Goal: Task Accomplishment & Management: Complete application form

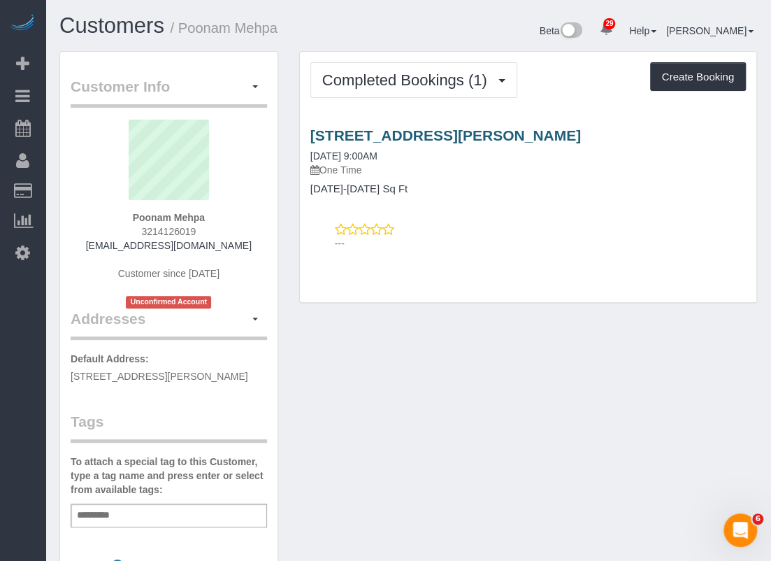
drag, startPoint x: 299, startPoint y: 140, endPoint x: 475, endPoint y: 136, distance: 176.2
click at [475, 136] on div "13100 John Calhoun Dr, Manor, TX 78653 09/15/2025 9:00AM One Time 1501-1800 Sq …" at bounding box center [528, 161] width 456 height 68
copy link "13100 John Calhoun Dr,"
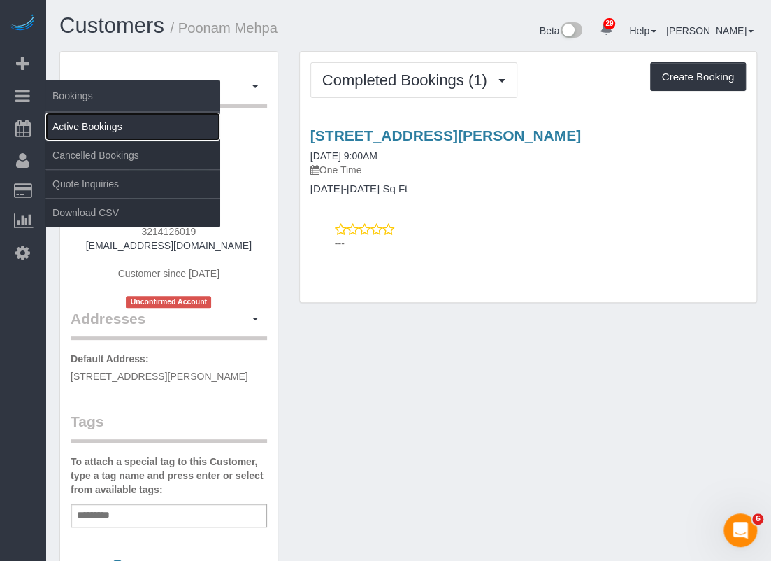
click at [66, 121] on link "Active Bookings" at bounding box center [132, 127] width 175 height 28
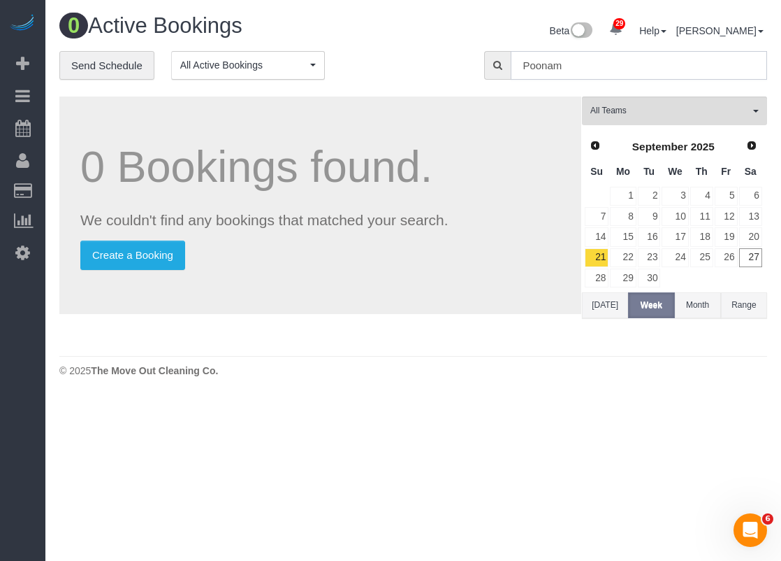
click at [551, 61] on input "Poonam" at bounding box center [639, 65] width 256 height 29
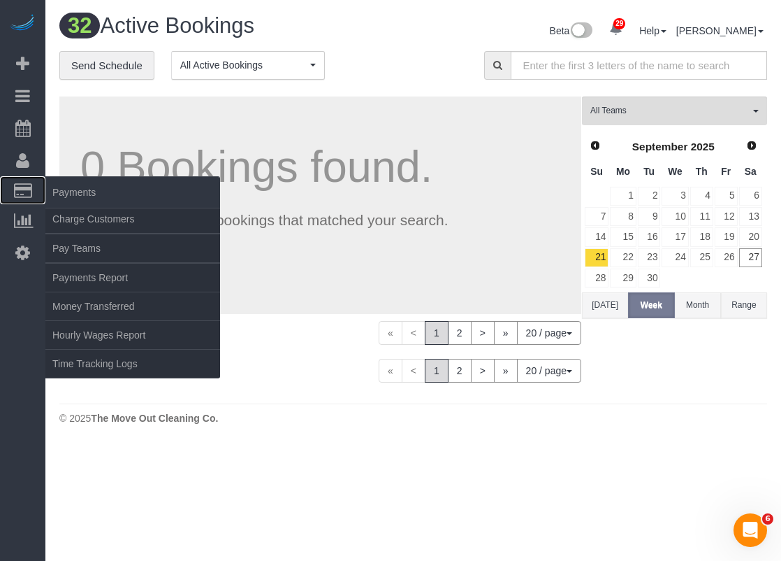
click at [24, 189] on icon at bounding box center [23, 190] width 18 height 13
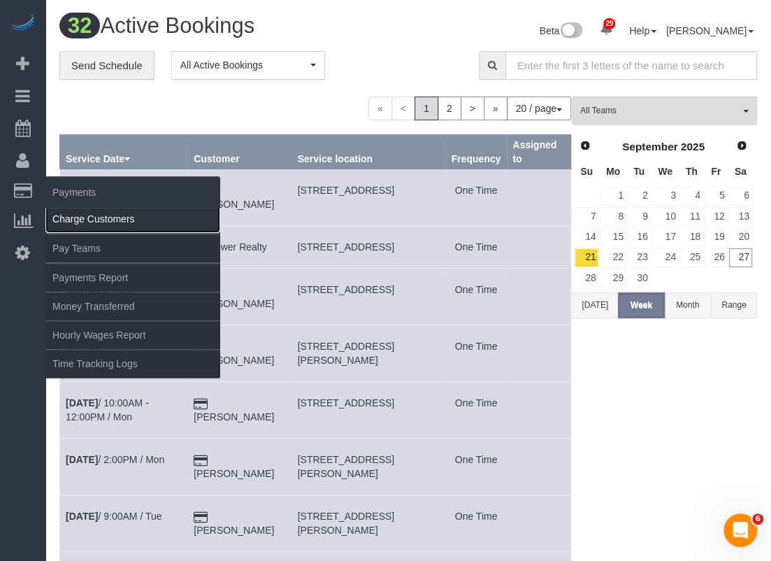
click at [70, 212] on link "Charge Customers" at bounding box center [132, 219] width 175 height 28
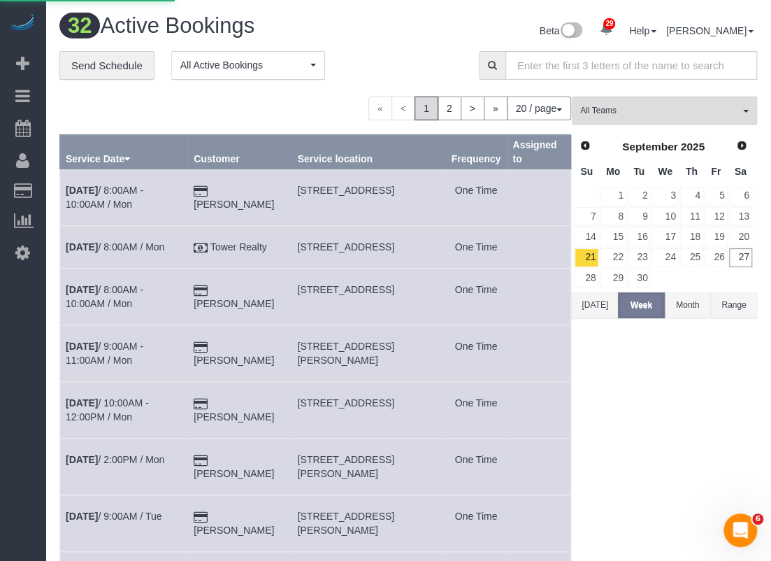
select select
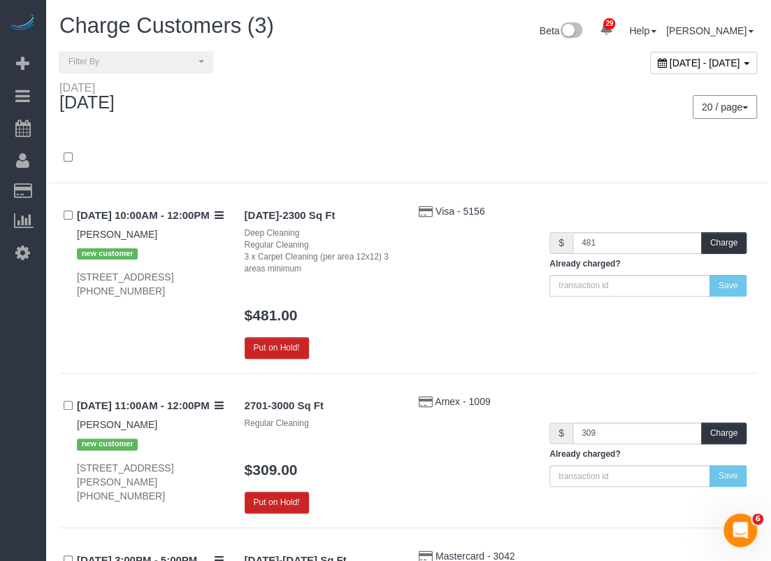
click at [670, 62] on span "September 27, 2025 - September 27, 2025" at bounding box center [705, 62] width 71 height 11
type input "**********"
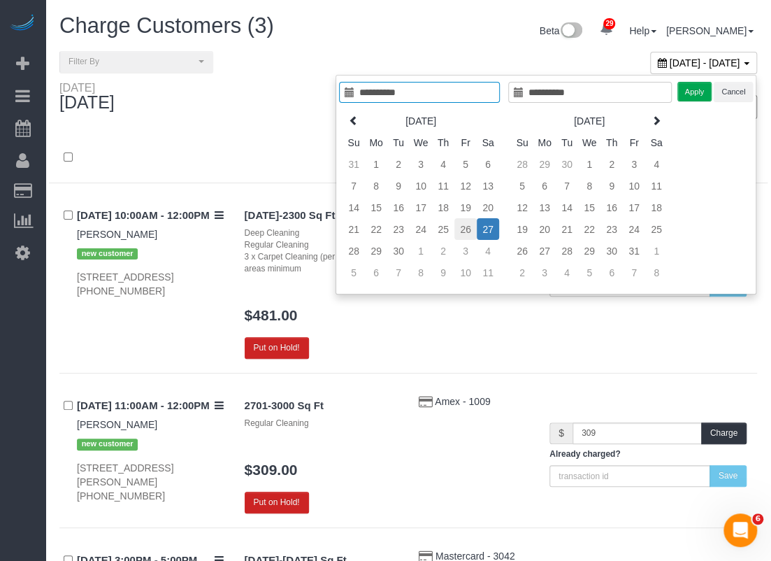
type input "**********"
click at [461, 227] on td "26" at bounding box center [465, 229] width 22 height 22
type input "**********"
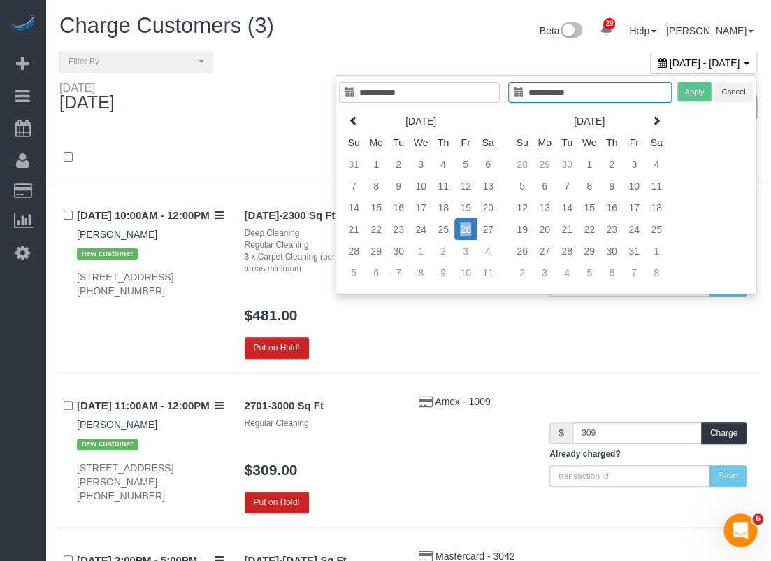
click at [461, 227] on td "26" at bounding box center [465, 229] width 22 height 22
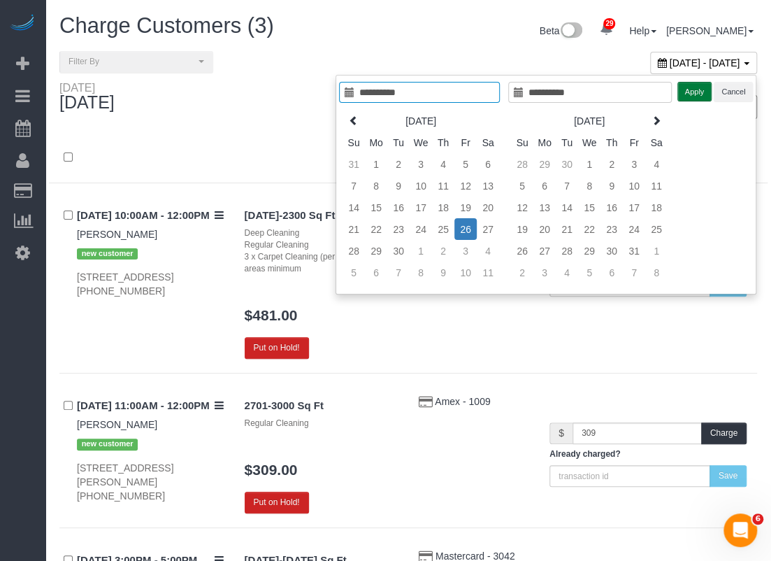
click at [699, 90] on button "Apply" at bounding box center [694, 92] width 35 height 20
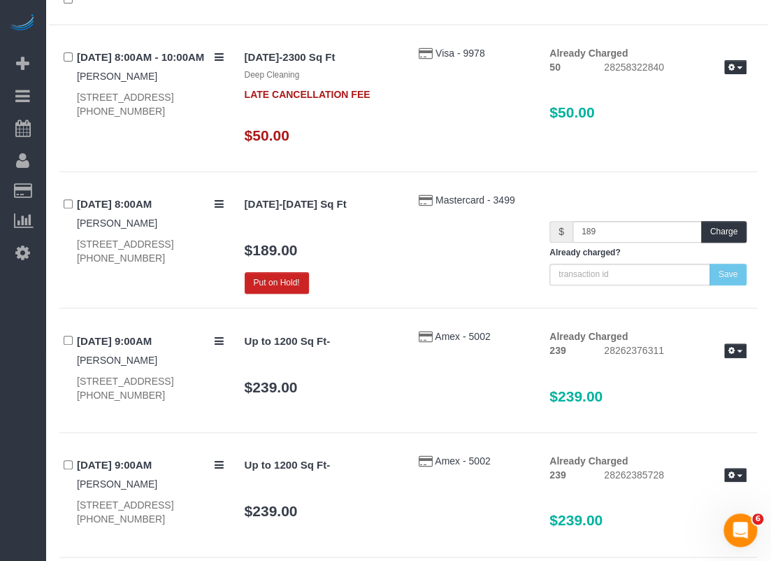
scroll to position [140, 0]
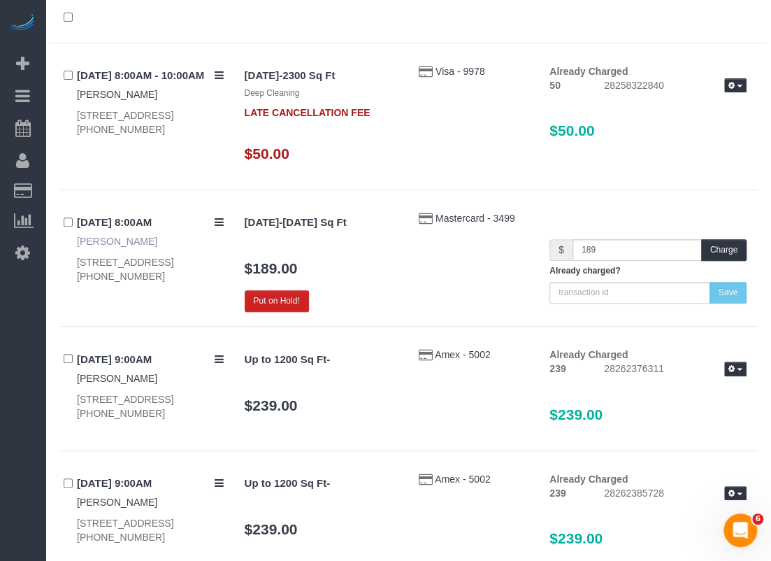
drag, startPoint x: 74, startPoint y: 240, endPoint x: 131, endPoint y: 237, distance: 56.7
click at [131, 237] on div "09/26/2025 8:00AM Katherine Tu 7500 Fossil Garden Dr, Arlington, TX 76002 (817)…" at bounding box center [146, 247] width 175 height 73
copy link "Katherine Tu"
click at [731, 254] on button "Charge" at bounding box center [723, 250] width 45 height 22
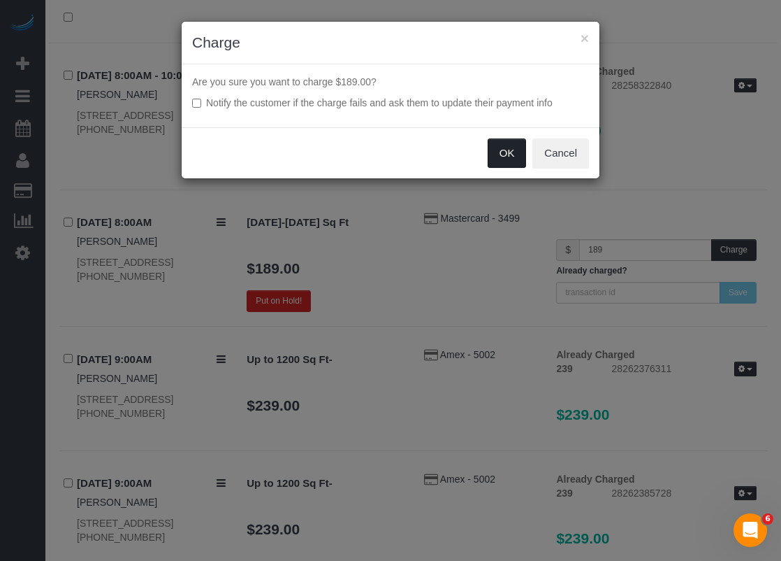
click at [510, 154] on button "OK" at bounding box center [507, 152] width 39 height 29
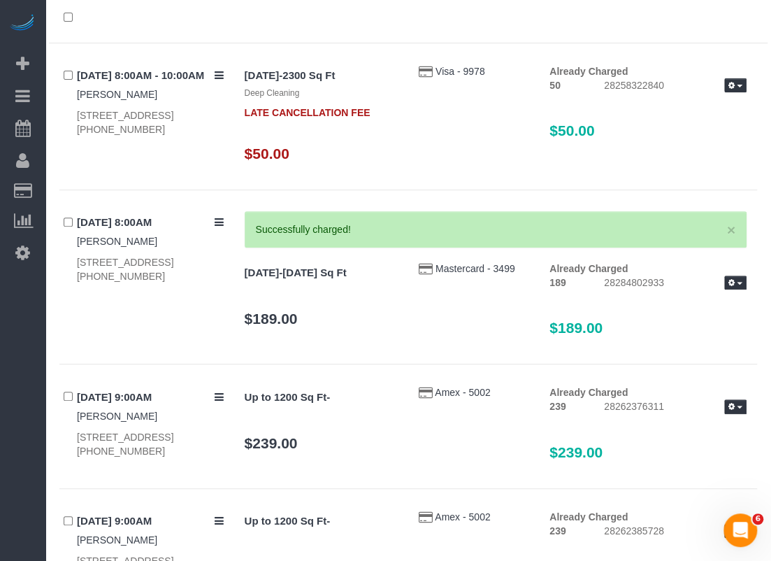
scroll to position [0, 0]
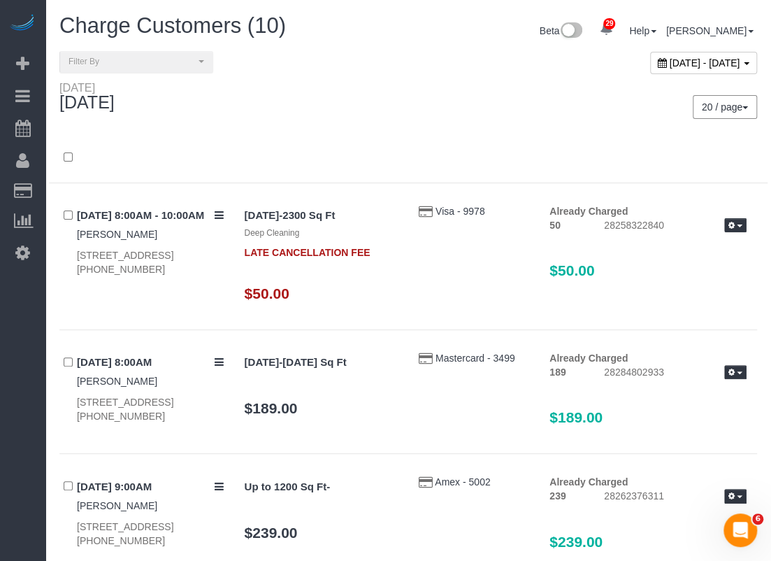
click at [670, 61] on span "September 26, 2025 - September 26, 2025" at bounding box center [705, 62] width 71 height 11
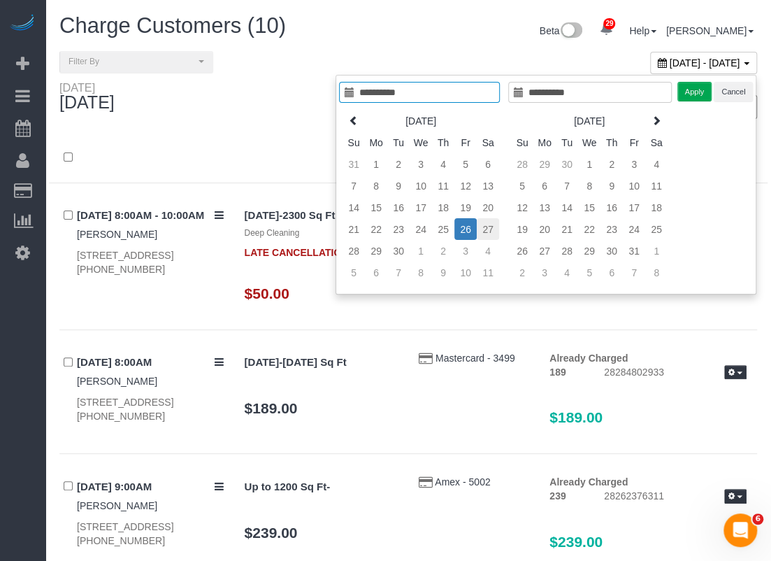
type input "**********"
click at [494, 228] on td "27" at bounding box center [488, 229] width 22 height 22
type input "**********"
click at [689, 92] on button "Apply" at bounding box center [694, 92] width 35 height 20
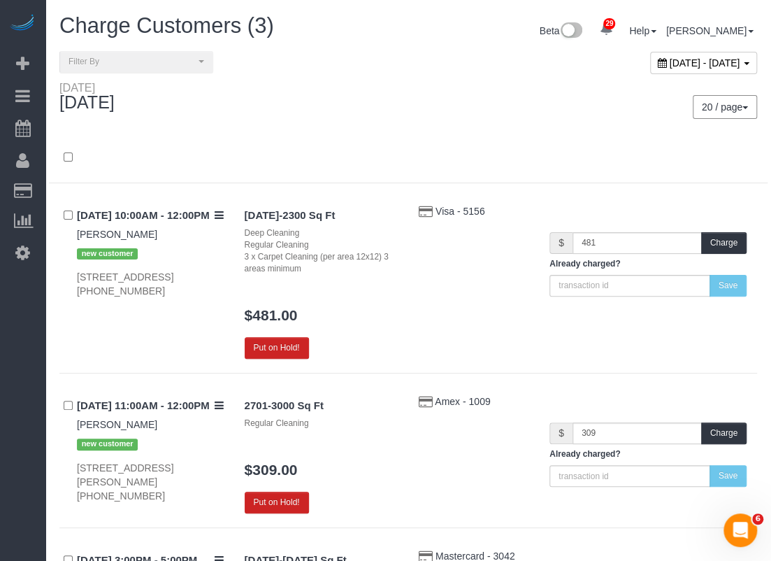
scroll to position [70, 0]
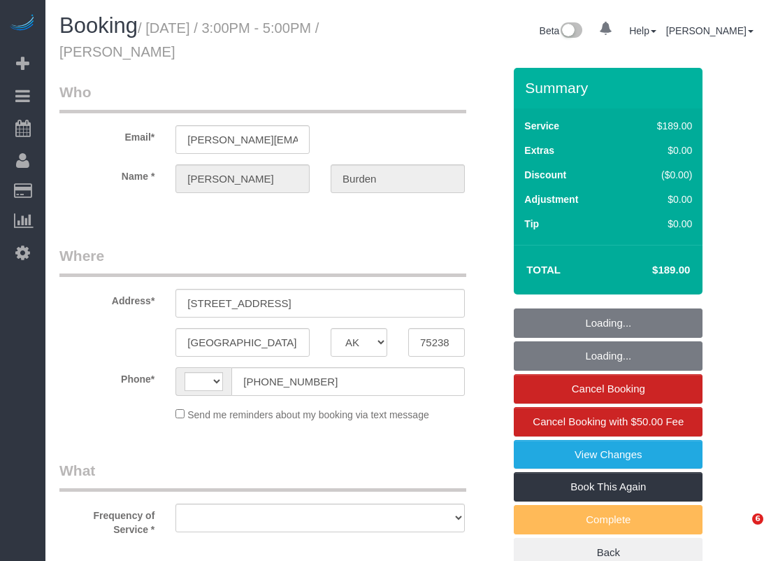
select select "[GEOGRAPHIC_DATA]"
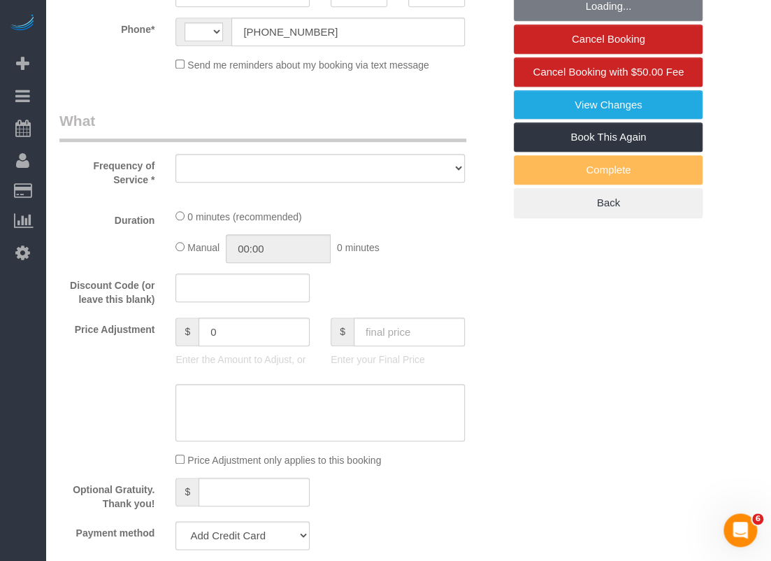
select select "string:fspay-2990e213-5394-435b-a7b3-8fa2191b625a"
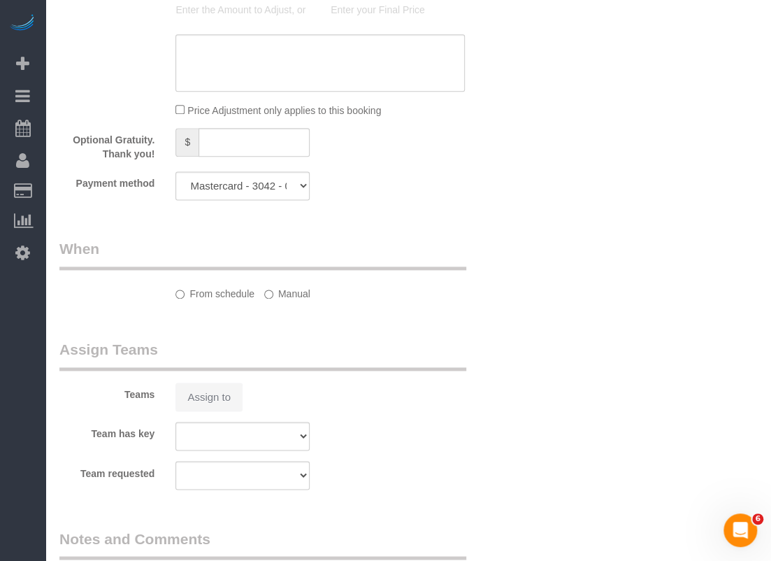
select select "string:[GEOGRAPHIC_DATA]"
select select "object:800"
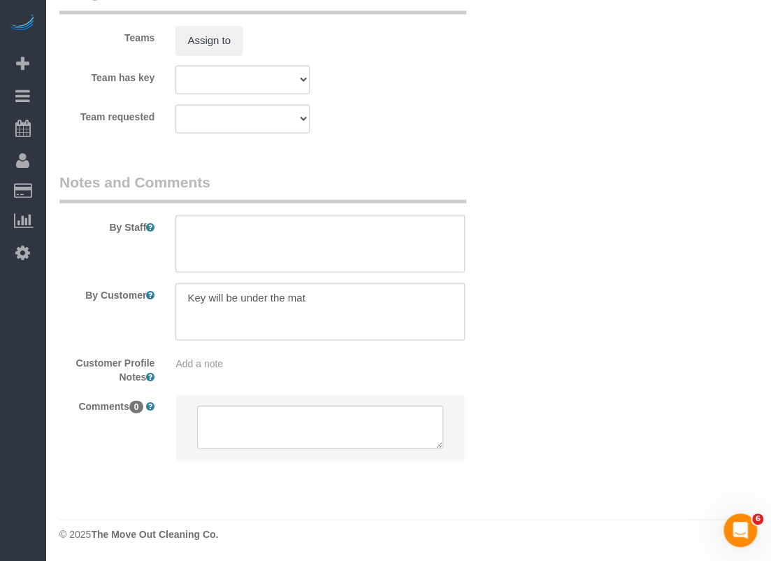
select select "spot1"
select select "3"
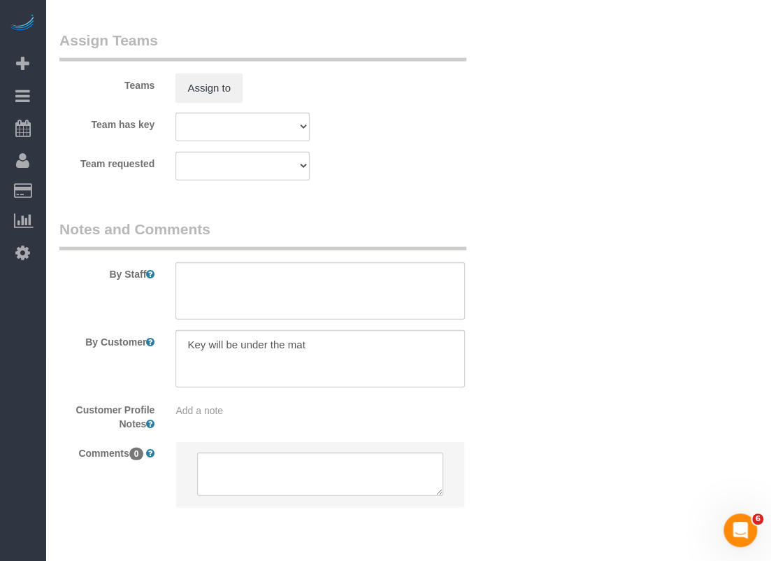
select select "object:878"
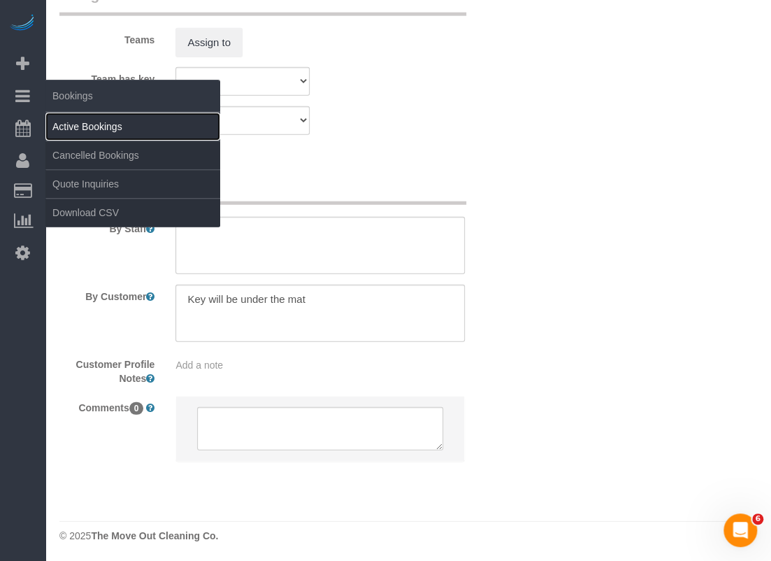
click at [61, 122] on link "Active Bookings" at bounding box center [132, 127] width 175 height 28
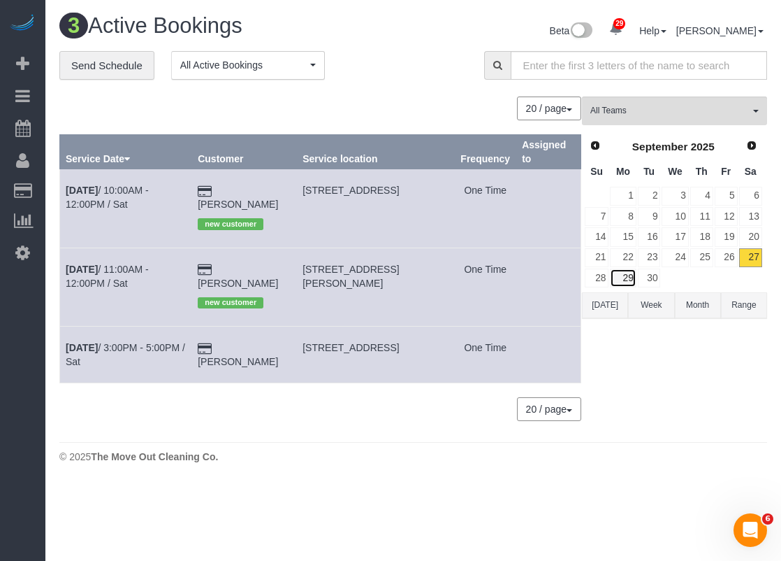
click at [632, 272] on link "29" at bounding box center [623, 277] width 26 height 19
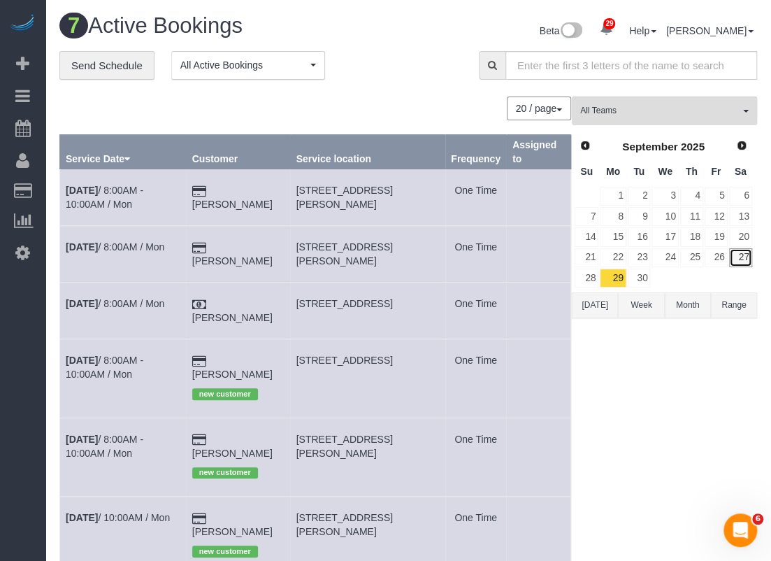
click at [743, 254] on link "27" at bounding box center [740, 257] width 23 height 19
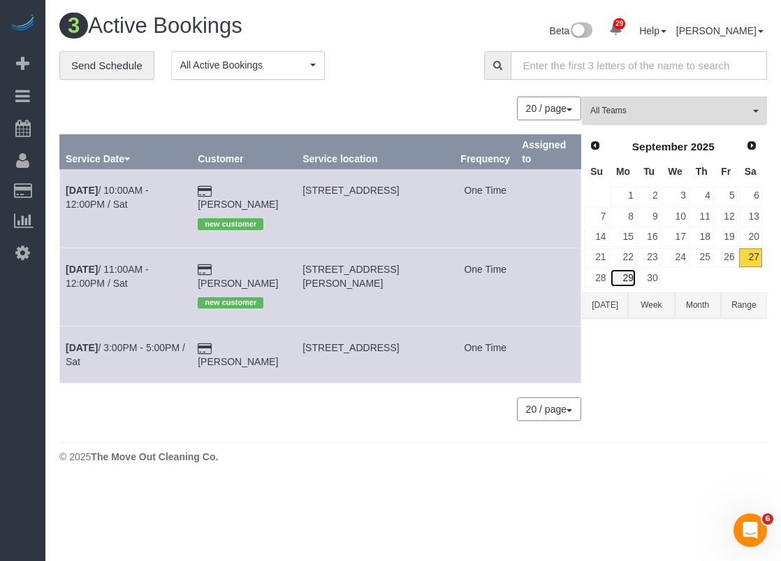
click at [631, 273] on link "29" at bounding box center [623, 277] width 26 height 19
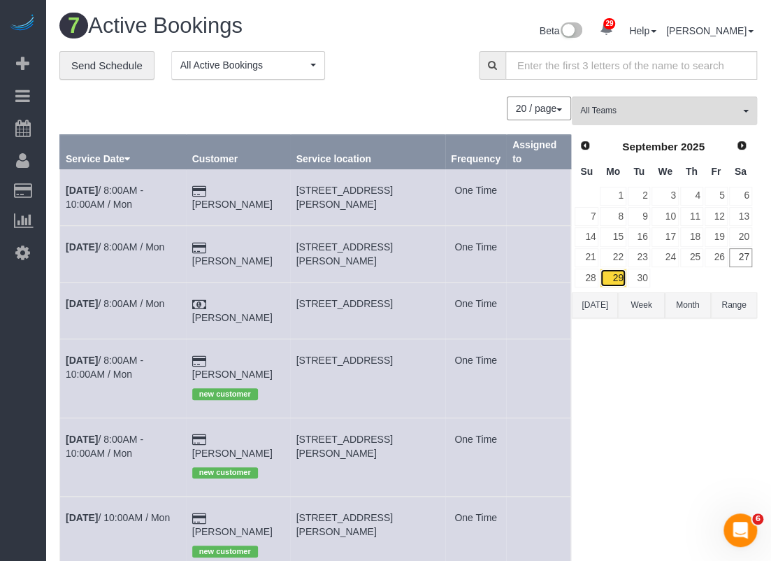
click at [610, 276] on link "29" at bounding box center [613, 277] width 26 height 19
click at [646, 279] on link "30" at bounding box center [639, 277] width 23 height 19
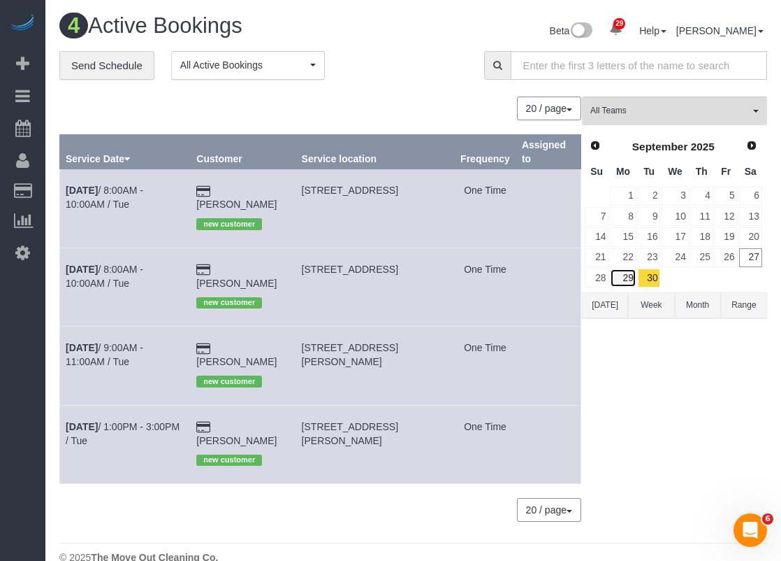
click at [619, 277] on link "29" at bounding box center [623, 277] width 26 height 19
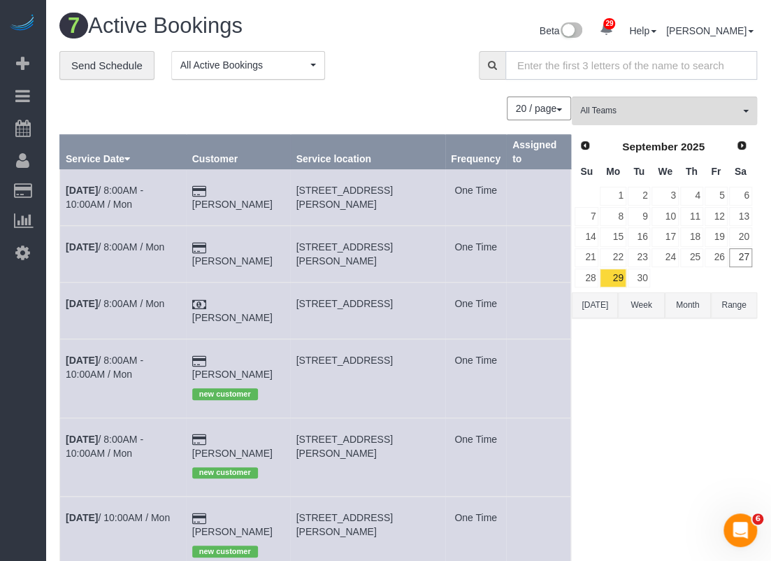
click at [587, 62] on input "text" at bounding box center [631, 65] width 252 height 29
paste input "Nancy DeBlasio"
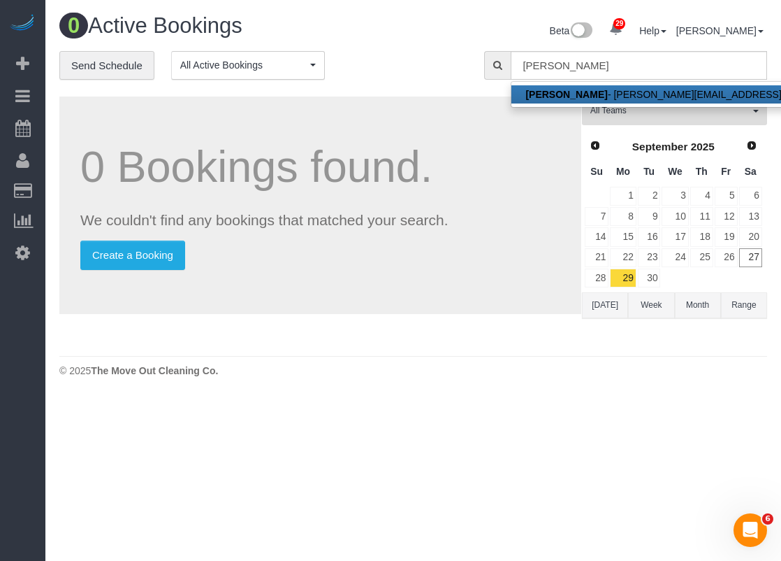
click at [601, 92] on link "Nancy DeBlasio - nancy_deblasio@msn.com" at bounding box center [693, 94] width 362 height 18
type input "nancy_deblasio@msn.com"
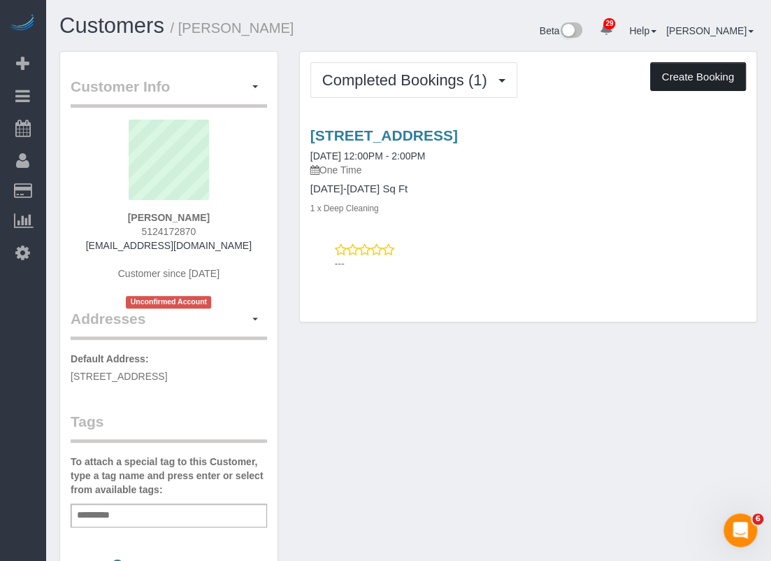
click at [681, 79] on button "Create Booking" at bounding box center [698, 76] width 96 height 29
select select "[GEOGRAPHIC_DATA]"
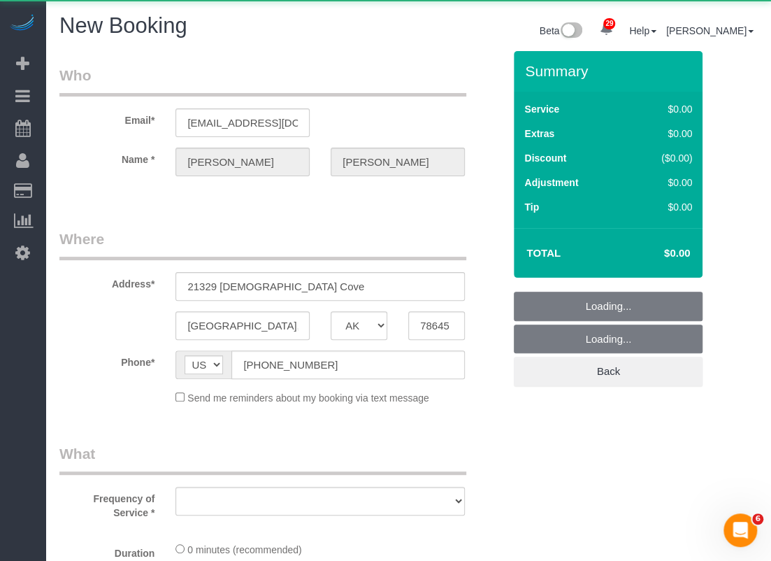
select select "object:2129"
select select "string:fspay-06aae16a-d1f4-4e04-b929-5d5566031296"
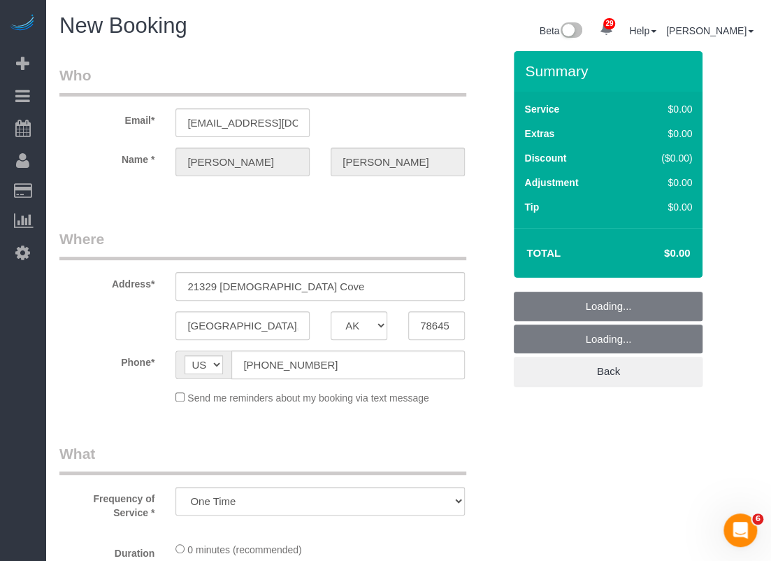
select select "object:2199"
select select "3"
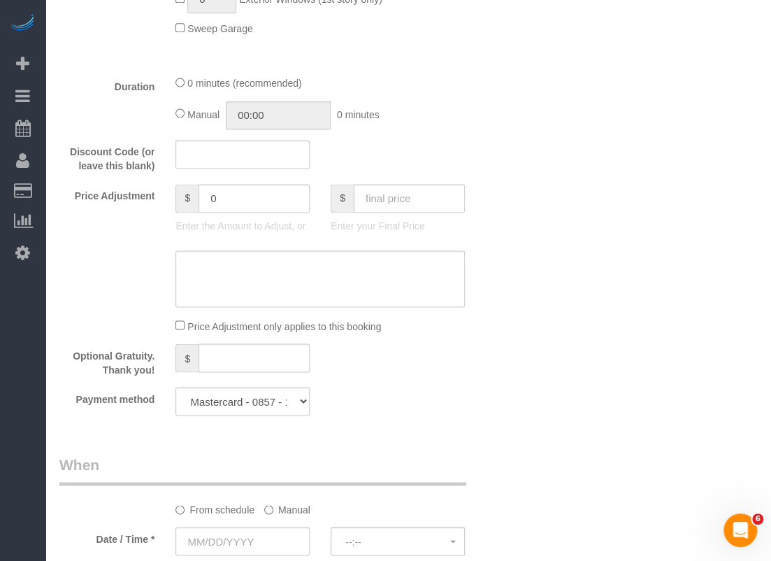
scroll to position [909, 0]
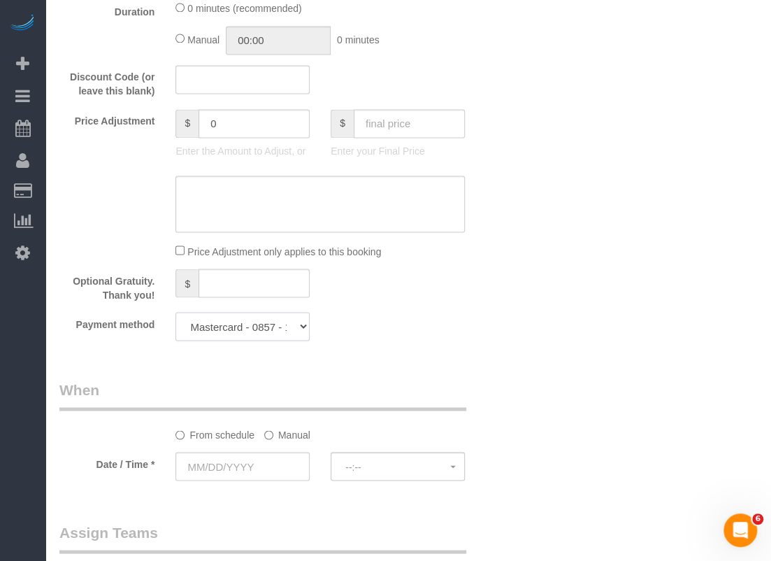
click at [294, 328] on select "Mastercard - 0857 - 11/2024 (Default) Add Credit Card ─────────────── Cash Chec…" at bounding box center [242, 326] width 134 height 29
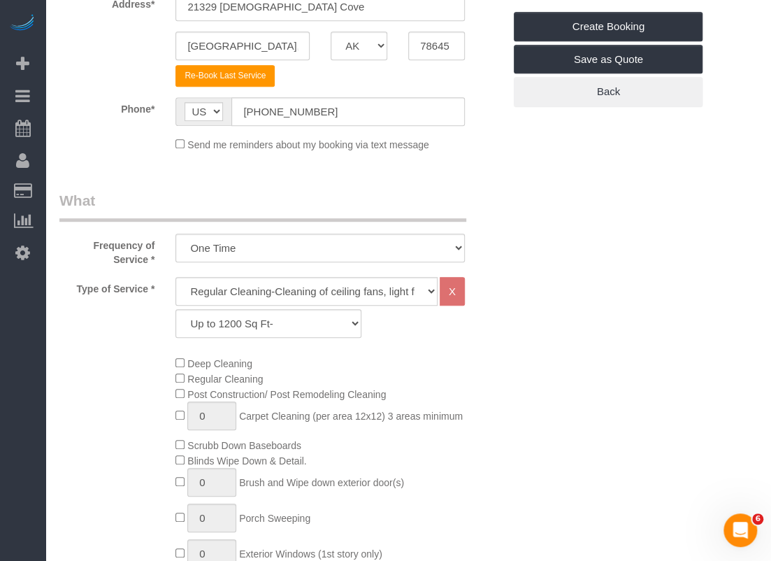
scroll to position [0, 0]
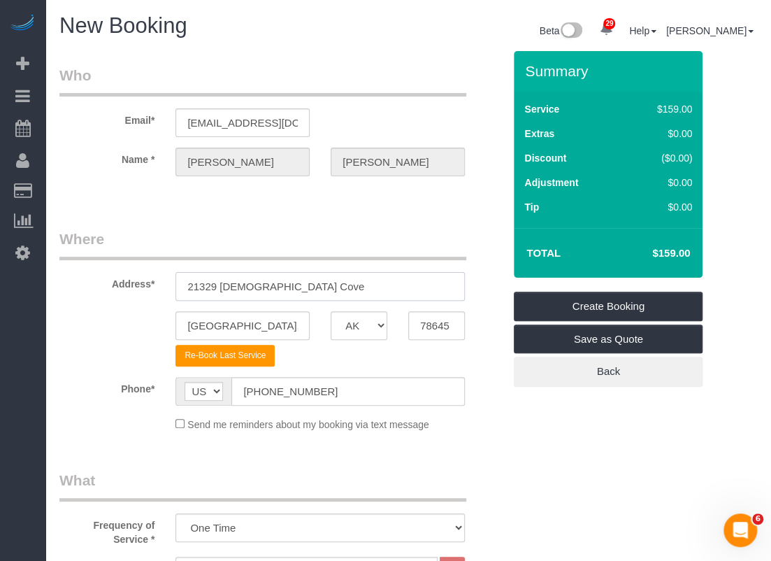
drag, startPoint x: 335, startPoint y: 283, endPoint x: 180, endPoint y: 282, distance: 155.9
click at [180, 282] on input "21329 Choctaw Cove" at bounding box center [319, 286] width 289 height 29
paste input "403 Choctaw Cv, Lago Vista, TX 78645"
drag, startPoint x: 351, startPoint y: 283, endPoint x: 405, endPoint y: 284, distance: 54.5
click at [405, 284] on input "21403 Choctaw Cv, Lago Vista, TX 78645" at bounding box center [319, 286] width 289 height 29
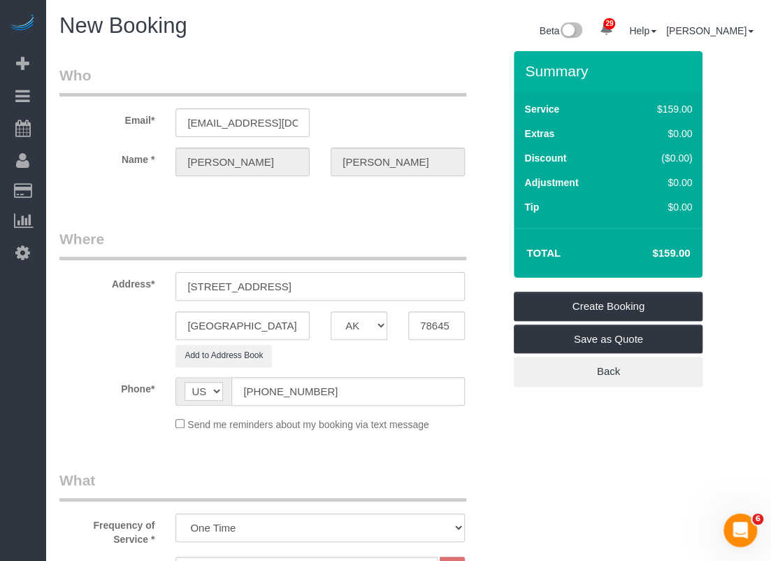
type input "21403 Choctaw Cv, Lago Vista, TX"
drag, startPoint x: 451, startPoint y: 317, endPoint x: 407, endPoint y: 326, distance: 44.4
click at [408, 326] on input "78645" at bounding box center [436, 325] width 57 height 29
click at [256, 328] on input "Lago Vista," at bounding box center [242, 325] width 134 height 29
type input "Lago Vista"
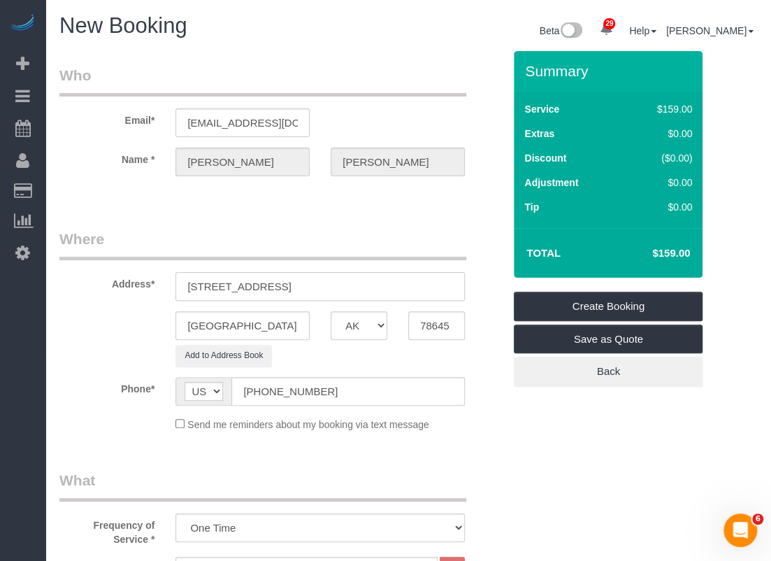
drag, startPoint x: 359, startPoint y: 284, endPoint x: 273, endPoint y: 284, distance: 86.7
click at [273, 284] on input "21403 Choctaw Cv, Lago Vista, TX" at bounding box center [319, 286] width 289 height 29
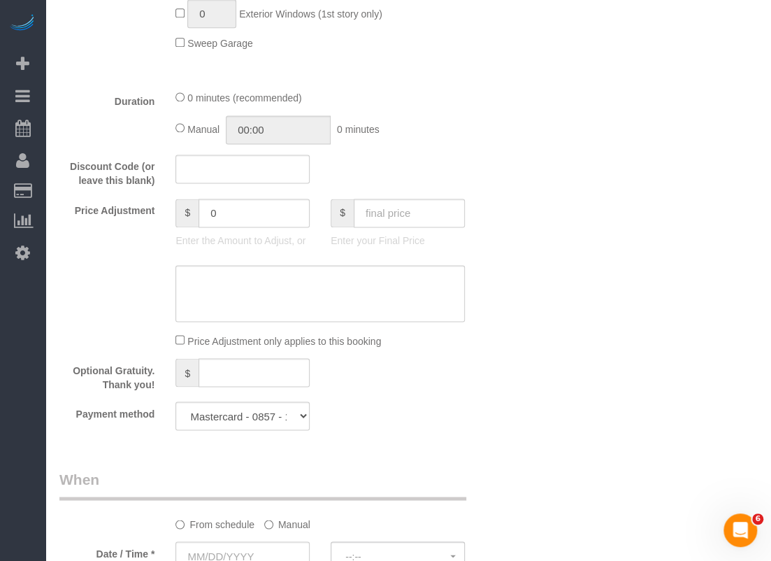
scroll to position [909, 0]
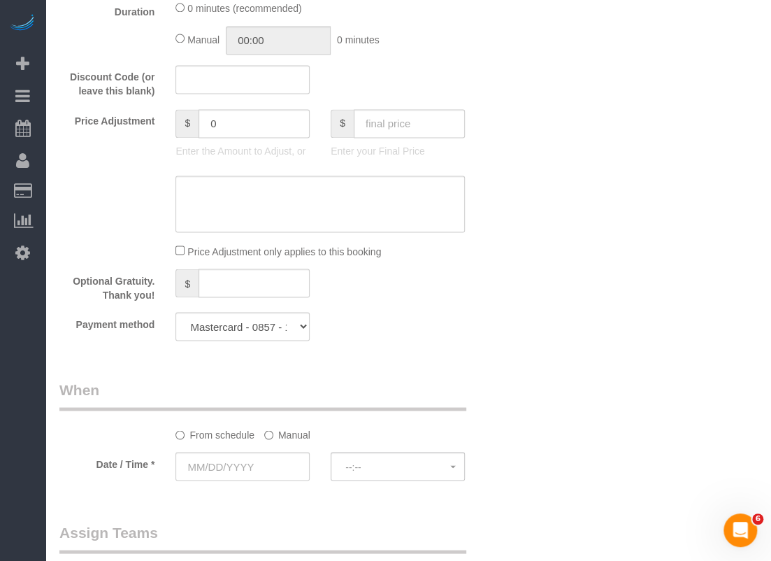
type input "21403 Choctaw Cv"
drag, startPoint x: 246, startPoint y: 128, endPoint x: 143, endPoint y: 119, distance: 103.8
click at [143, 119] on div "Price Adjustment $ 0 Enter the Amount to Adjust, or $ Enter your Final Price" at bounding box center [281, 137] width 465 height 56
type input "30"
click at [231, 208] on textarea at bounding box center [319, 203] width 289 height 57
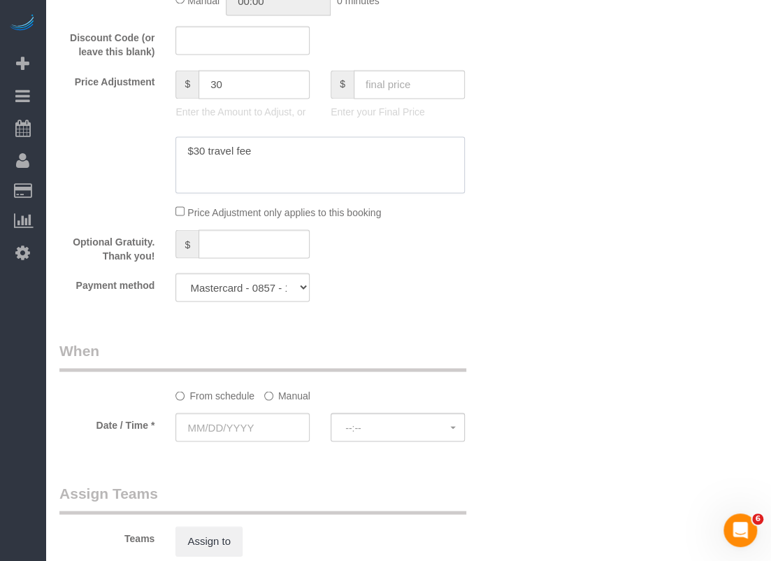
scroll to position [978, 0]
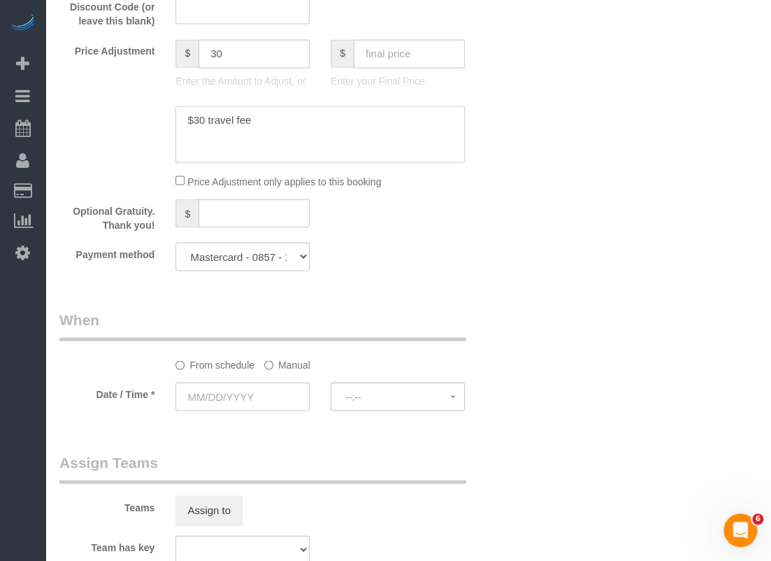
type textarea "$30 travel fee"
click at [283, 398] on input "text" at bounding box center [242, 396] width 134 height 29
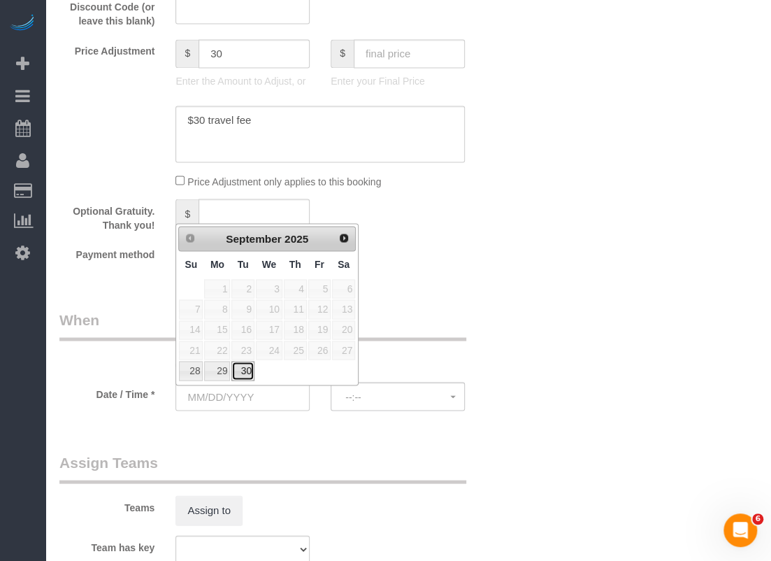
click at [236, 364] on link "30" at bounding box center [242, 370] width 22 height 19
type input "09/30/2025"
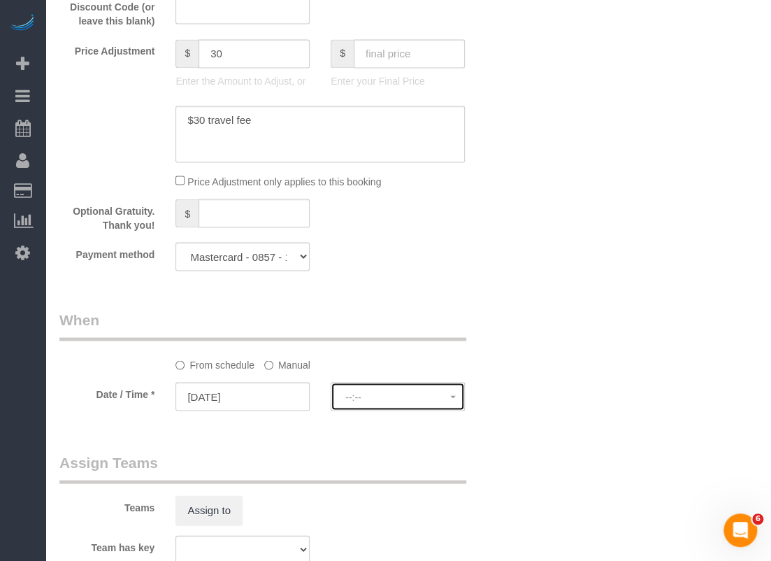
click at [378, 404] on button "--:--" at bounding box center [398, 396] width 134 height 29
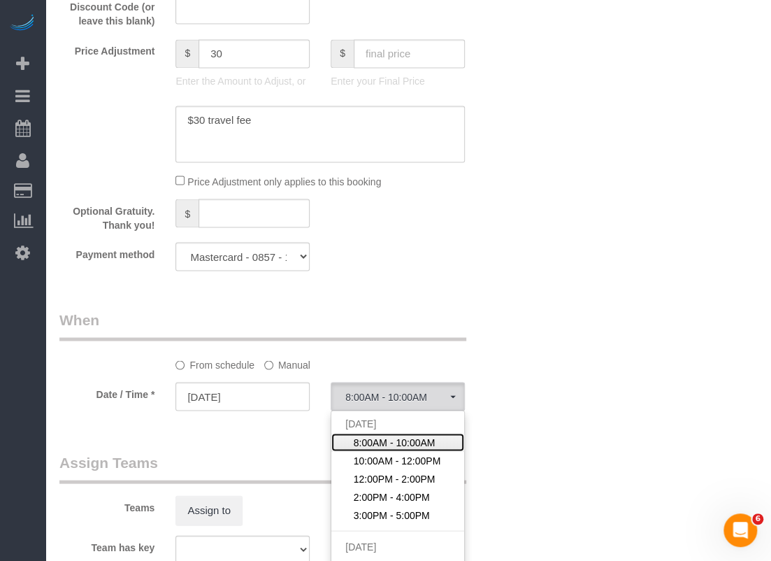
click at [373, 435] on span "8:00AM - 10:00AM" at bounding box center [395, 442] width 82 height 14
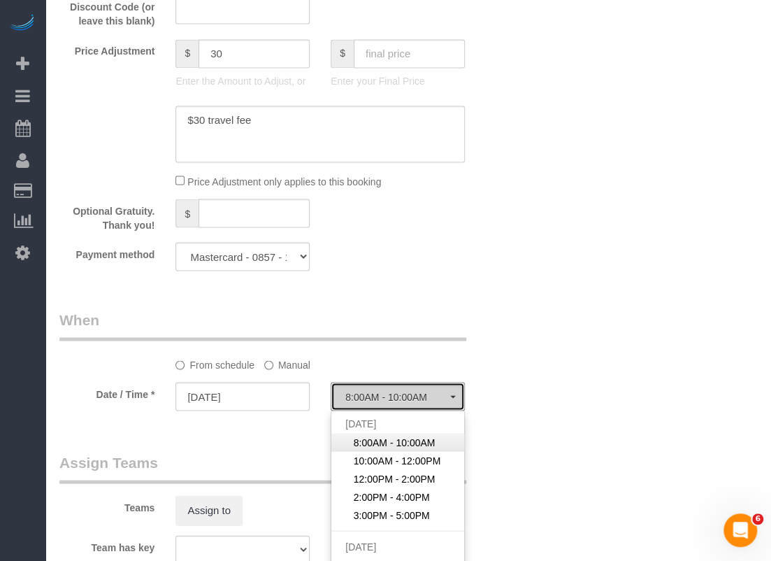
select select "spot22"
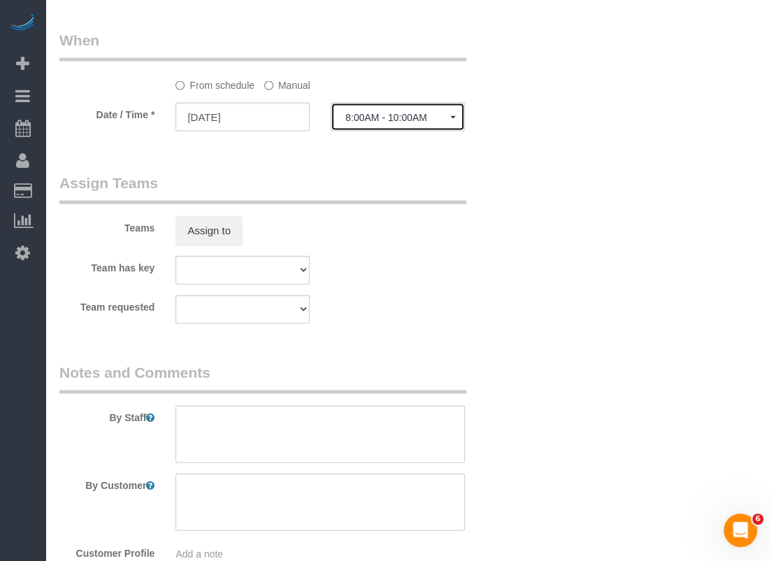
scroll to position [1258, 0]
paste textarea "There is a lockbox on the hose bib 5483"
click at [344, 417] on textarea at bounding box center [319, 433] width 289 height 57
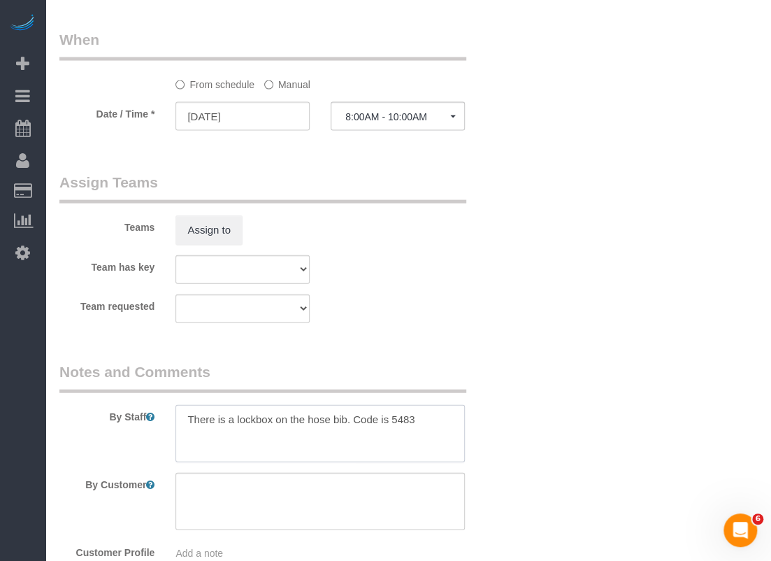
click at [187, 419] on textarea at bounding box center [319, 433] width 289 height 57
type textarea "*There is a lockbox on the hose bib. Code is 5483"
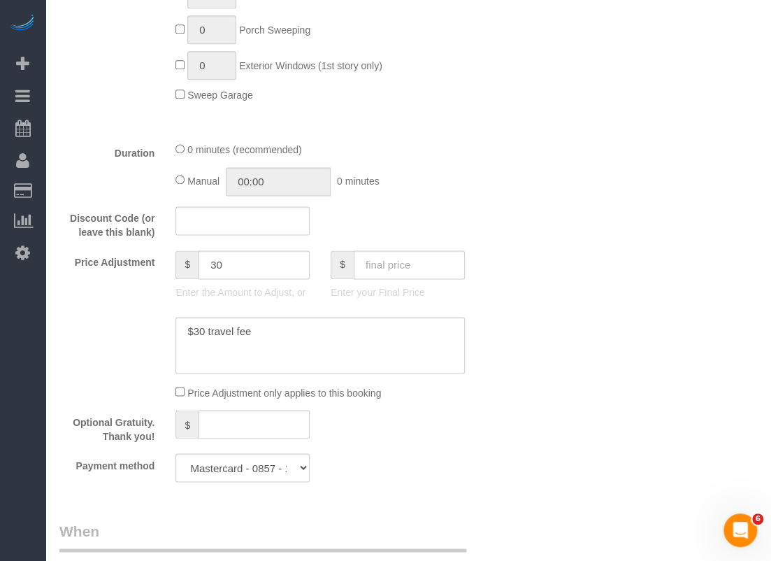
click at [674, 397] on div "Who Email* nancy_deblasio@msn.com Name * Nancy DeBlasio Where Address* 21403 Ch…" at bounding box center [408, 193] width 698 height 1819
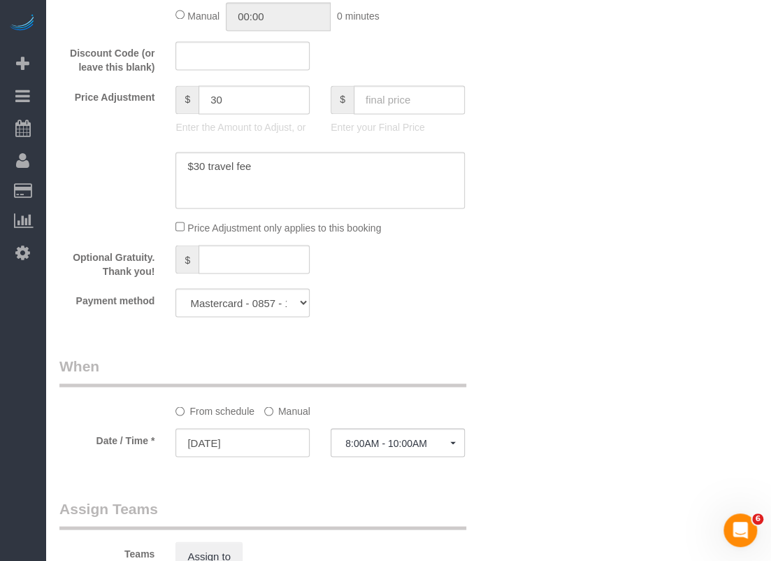
scroll to position [1188, 0]
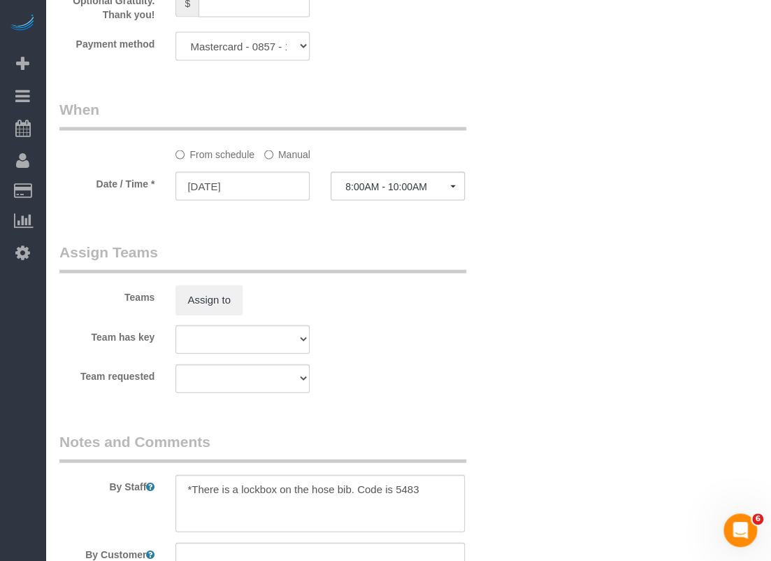
click at [272, 43] on select "Mastercard - 0857 - 11/2024 (Default) Add Credit Card ─────────────── Cash Chec…" at bounding box center [242, 46] width 134 height 29
select select "string:fspay"
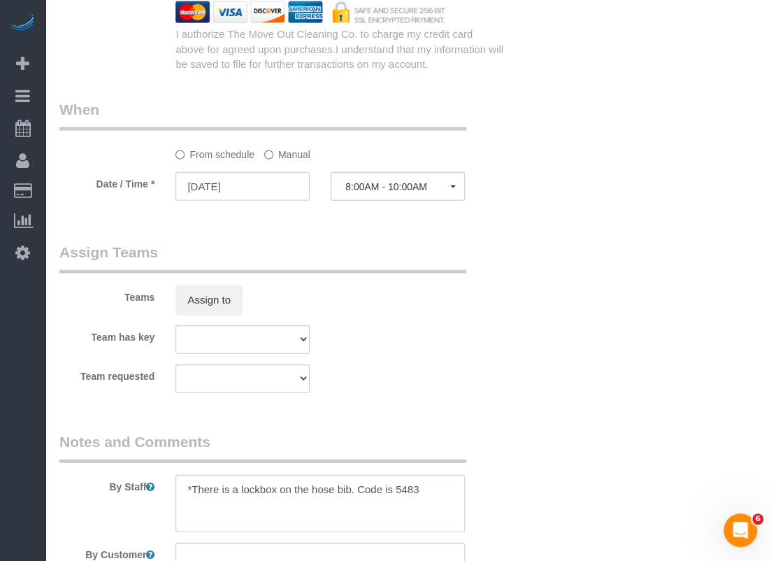
scroll to position [1142, 0]
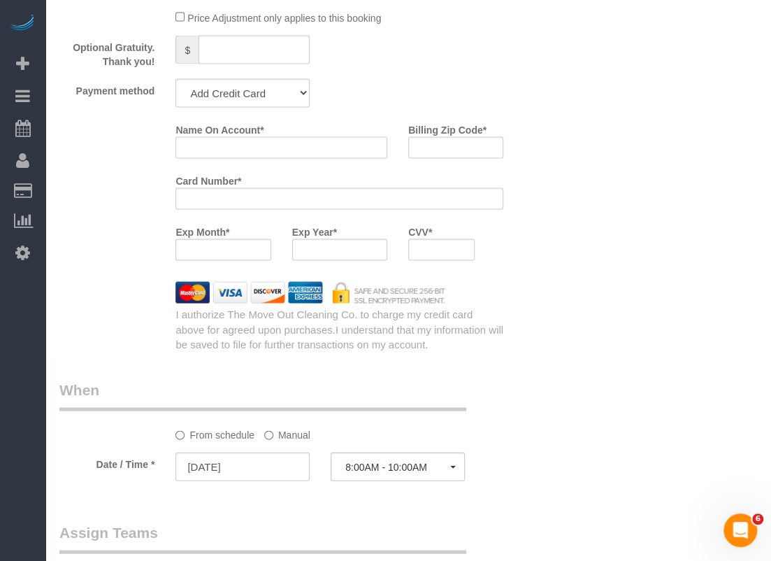
click at [270, 147] on input "Name On Account *" at bounding box center [281, 147] width 212 height 22
paste input "Nancy DeBlasio"
type input "Nancy DeBlasio"
click at [480, 149] on input "Billing Zip Code *" at bounding box center [455, 147] width 95 height 22
paste input "78628"
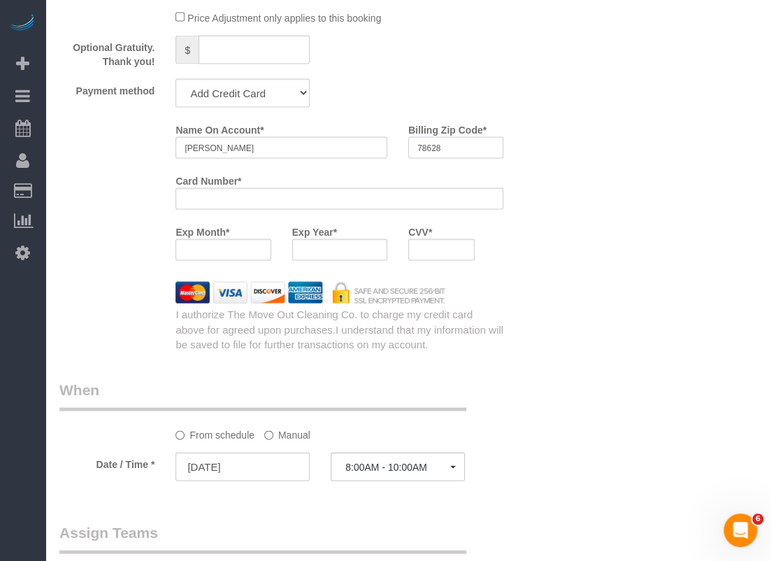
type input "78628"
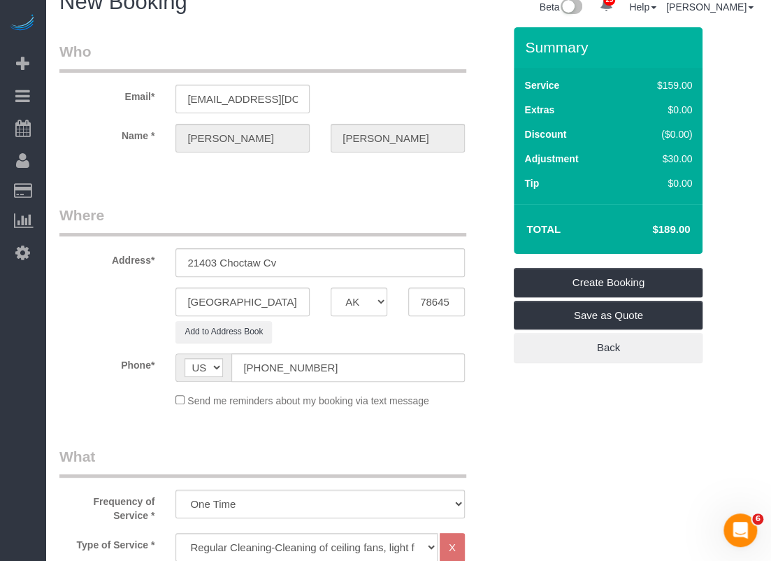
scroll to position [0, 0]
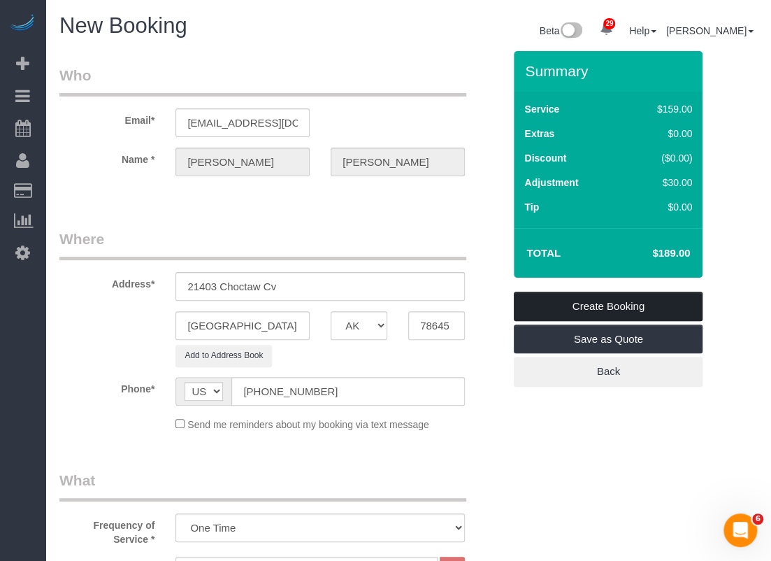
click at [639, 305] on link "Create Booking" at bounding box center [608, 305] width 189 height 29
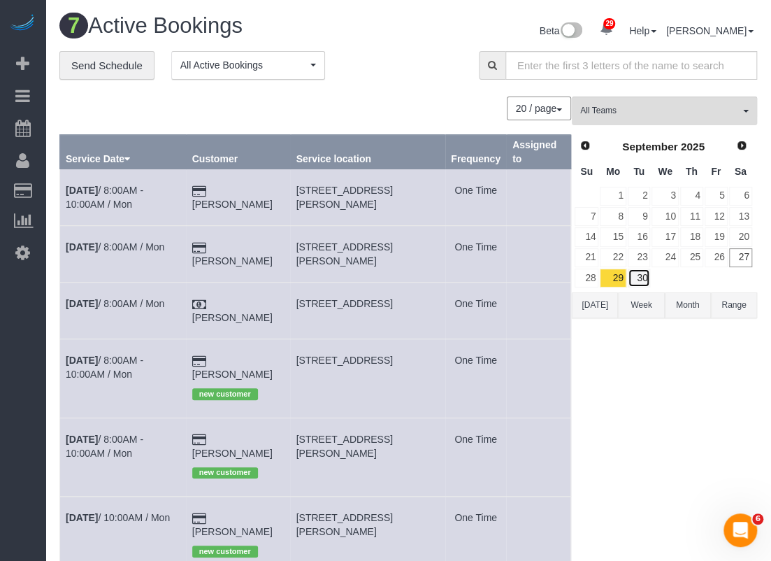
click at [643, 277] on link "30" at bounding box center [639, 277] width 23 height 19
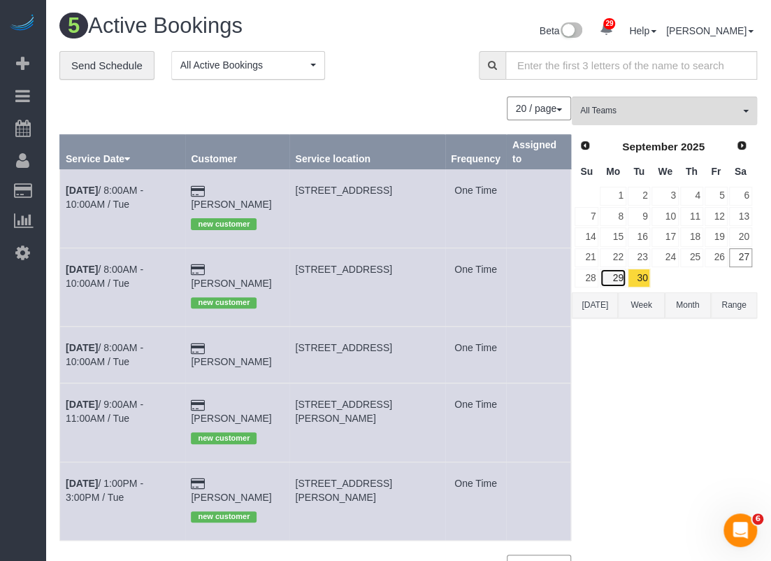
click at [610, 276] on link "29" at bounding box center [613, 277] width 26 height 19
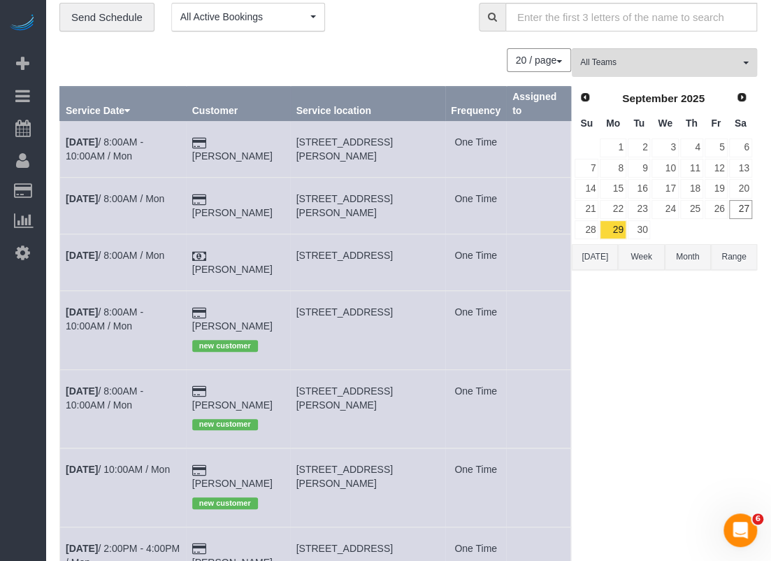
scroll to position [70, 0]
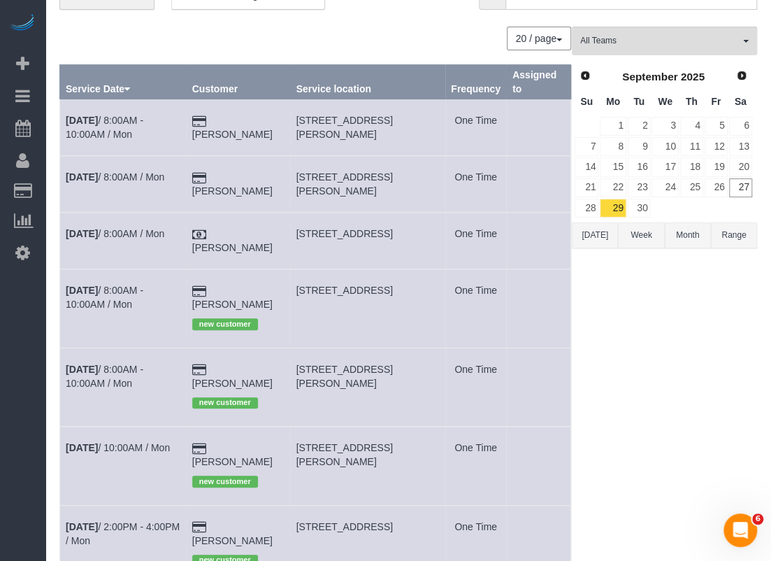
drag, startPoint x: 352, startPoint y: 514, endPoint x: 298, endPoint y: 498, distance: 56.2
click at [298, 505] on td "11603 Gunsmoke Cir, Austin, TX 78750" at bounding box center [367, 544] width 155 height 78
drag, startPoint x: 327, startPoint y: 134, endPoint x: 299, endPoint y: 120, distance: 31.3
click at [299, 120] on td "1068 Keswick Dr,, Allen, UT 75002" at bounding box center [367, 127] width 155 height 57
copy span "1068 Keswick Dr,, Allen, UT 75002"
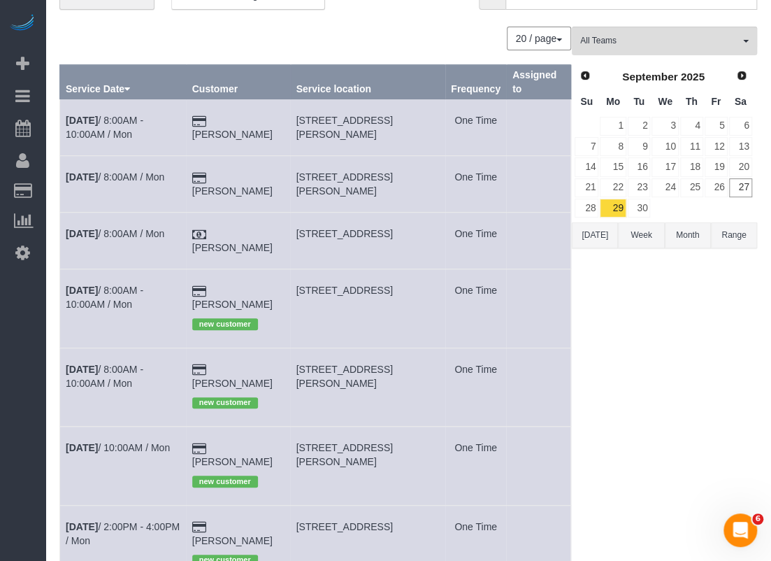
click at [653, 362] on div "All Teams Remove Team Filters Test team Prev Next September 2025 Su Mo Tu We Th…" at bounding box center [664, 331] width 185 height 609
drag, startPoint x: 362, startPoint y: 514, endPoint x: 281, endPoint y: 493, distance: 83.7
click at [281, 505] on tr "Sep 29th / 2:00PM - 4:00PM / Mon Jeffrey So new customer 11603 Gunsmoke Cir, Au…" at bounding box center [315, 544] width 511 height 78
click at [281, 505] on td "Jeffrey So new customer" at bounding box center [238, 544] width 104 height 78
drag, startPoint x: 348, startPoint y: 517, endPoint x: 296, endPoint y: 496, distance: 55.8
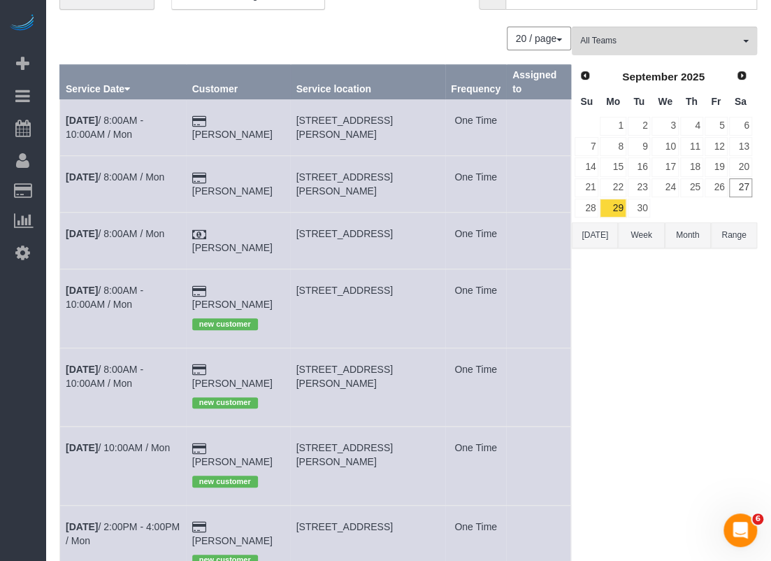
click at [296, 505] on td "11603 Gunsmoke Cir, Austin, TX 78750" at bounding box center [367, 544] width 155 height 78
copy span "11603 Gunsmoke Cir, Austin, TX 78750"
click at [740, 182] on link "27" at bounding box center [740, 187] width 23 height 19
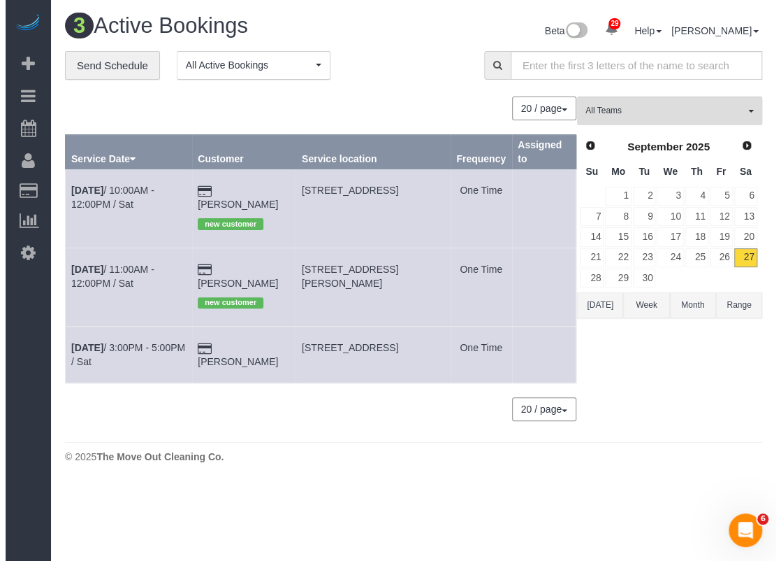
scroll to position [0, 0]
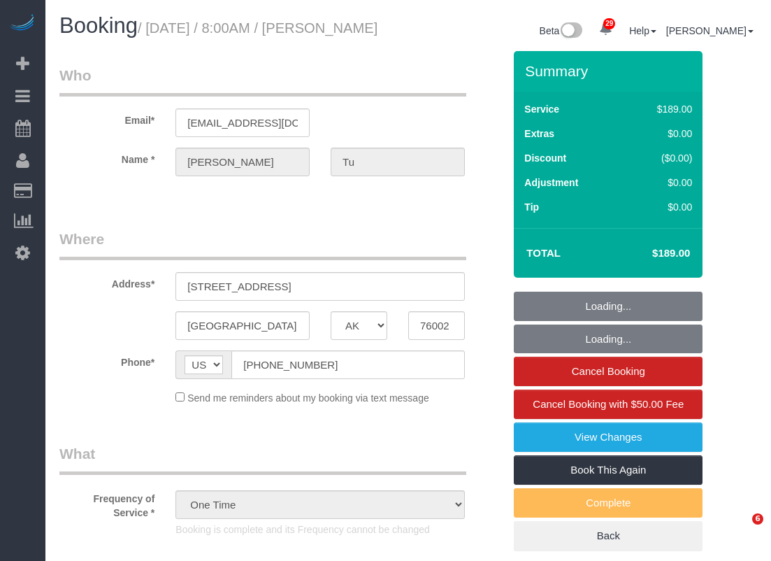
select select "TX"
select select "3"
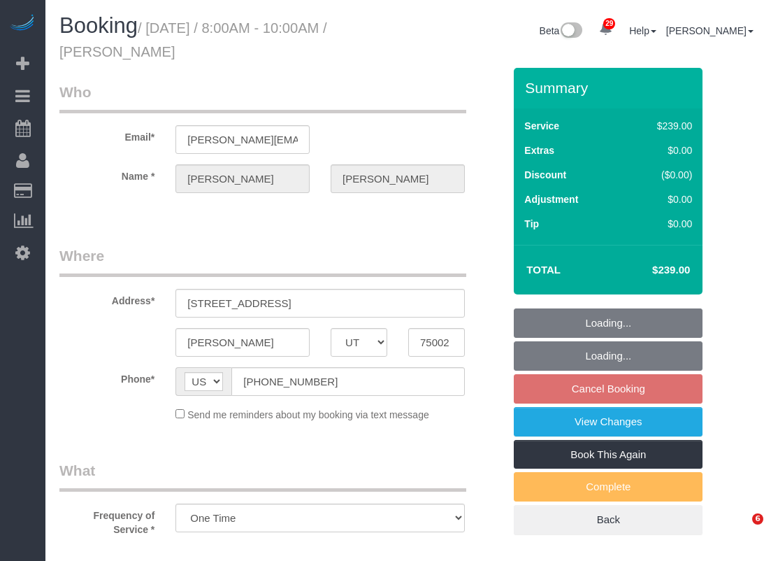
select select "UT"
select select "string:fspay"
select select "3"
select select "spot1"
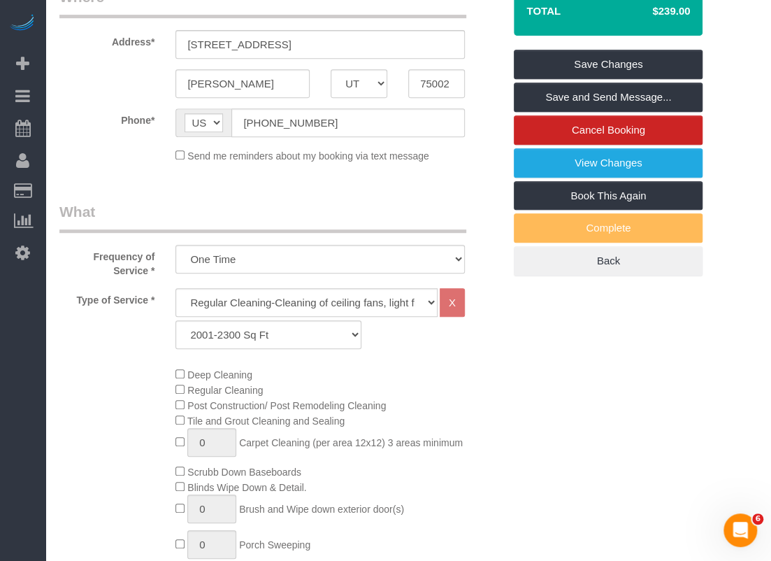
scroll to position [182, 0]
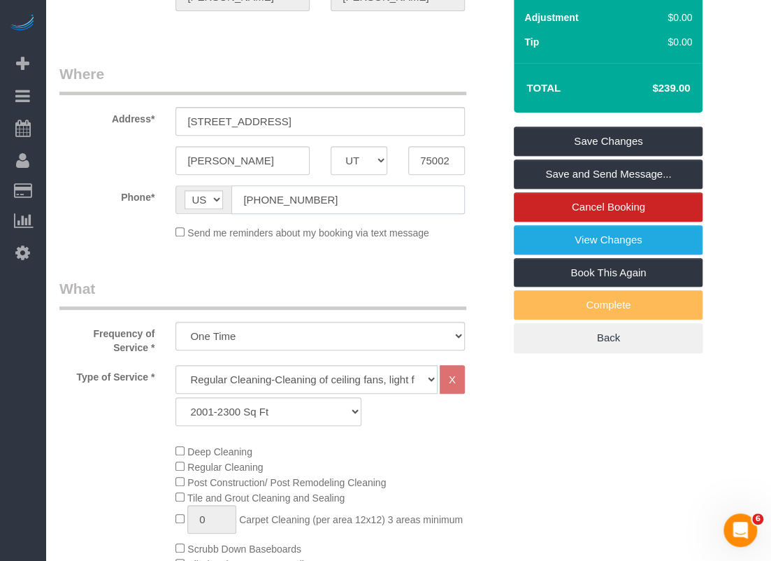
click at [377, 208] on input "(469) 499-6036" at bounding box center [347, 199] width 233 height 29
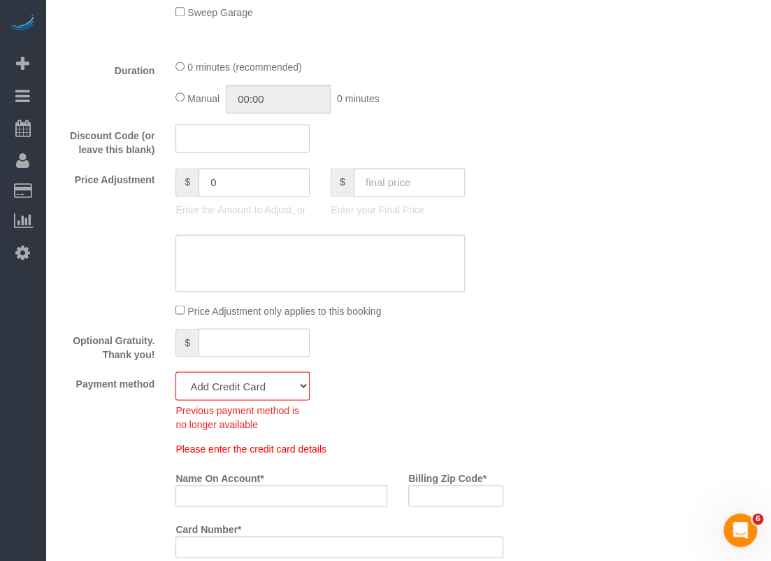
scroll to position [1020, 0]
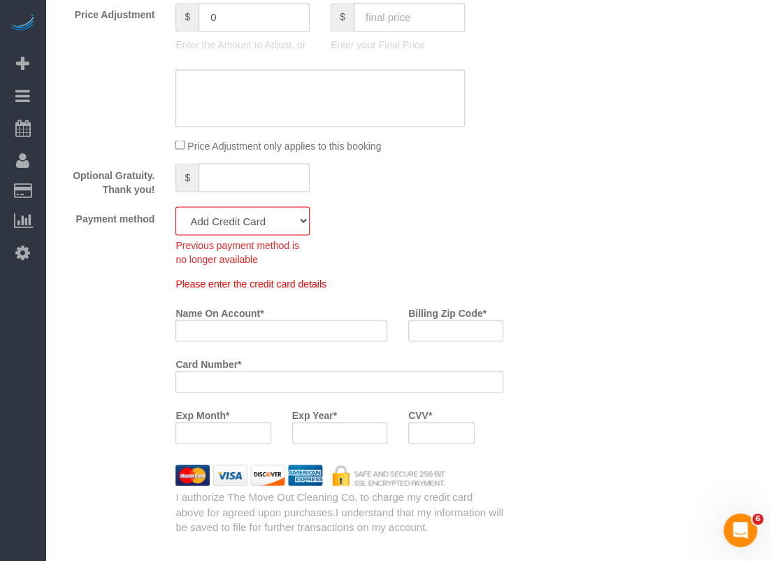
click at [310, 229] on div "Visa - 2351 - 08/2029 (Default) Add Credit Card ─────────────── Cash Check Payp…" at bounding box center [242, 235] width 155 height 59
click at [308, 229] on select "Visa - 2351 - 08/2029 (Default) Add Credit Card ─────────────── Cash Check Payp…" at bounding box center [242, 220] width 134 height 29
click at [475, 206] on div "Payment method Visa - 2351 - 08/2029 (Default) Add Credit Card ─────────────── …" at bounding box center [281, 235] width 465 height 59
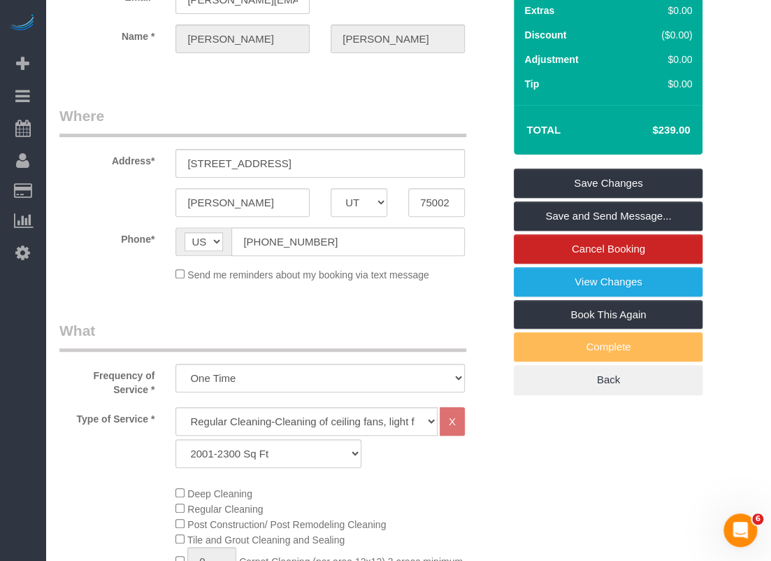
scroll to position [0, 0]
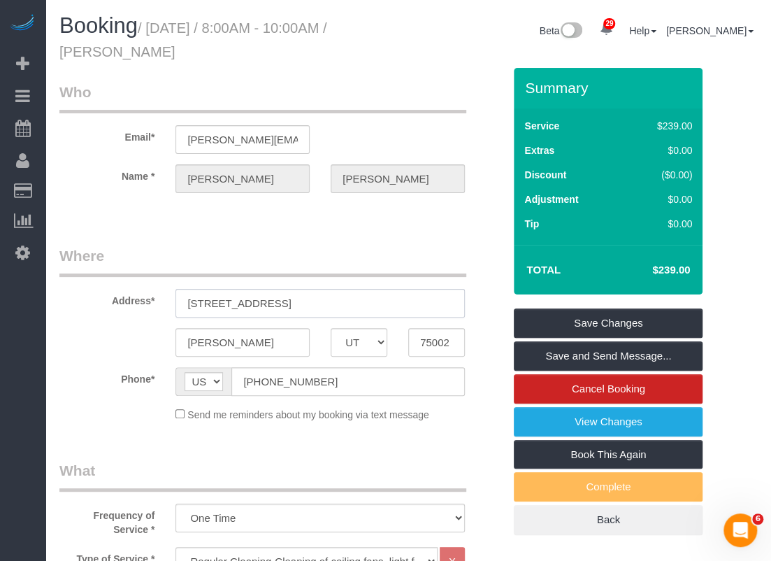
click at [302, 293] on input "1068 Keswick Dr," at bounding box center [319, 303] width 289 height 29
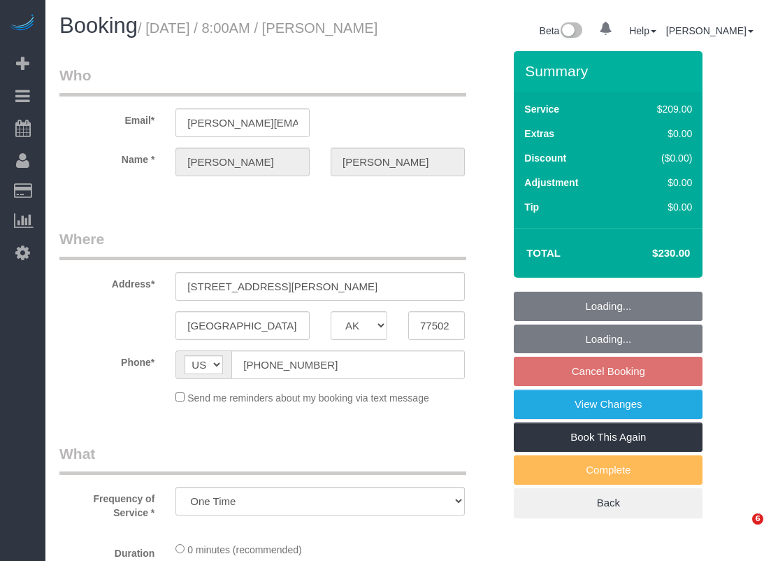
select select "[GEOGRAPHIC_DATA]"
select select "string:check"
select select "object:869"
select select "3"
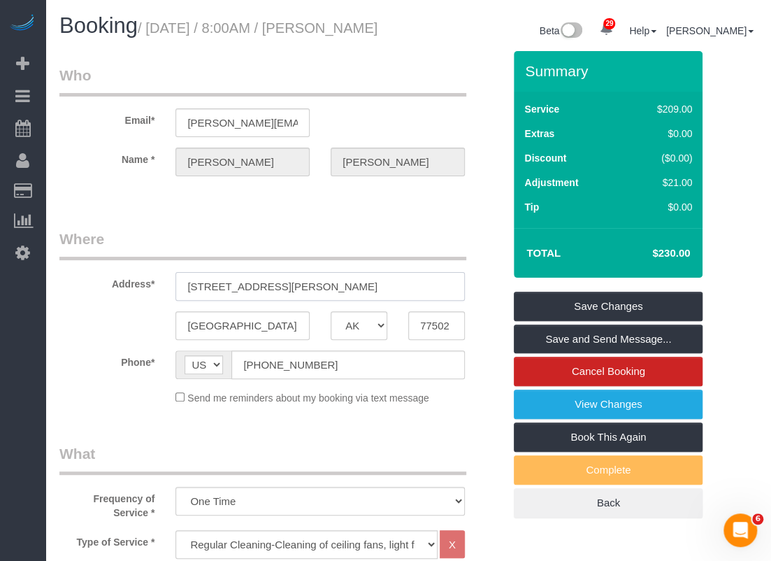
drag, startPoint x: 270, startPoint y: 300, endPoint x: 182, endPoint y: 301, distance: 88.1
click at [182, 301] on input "2212 Locklaine Dr," at bounding box center [319, 286] width 289 height 29
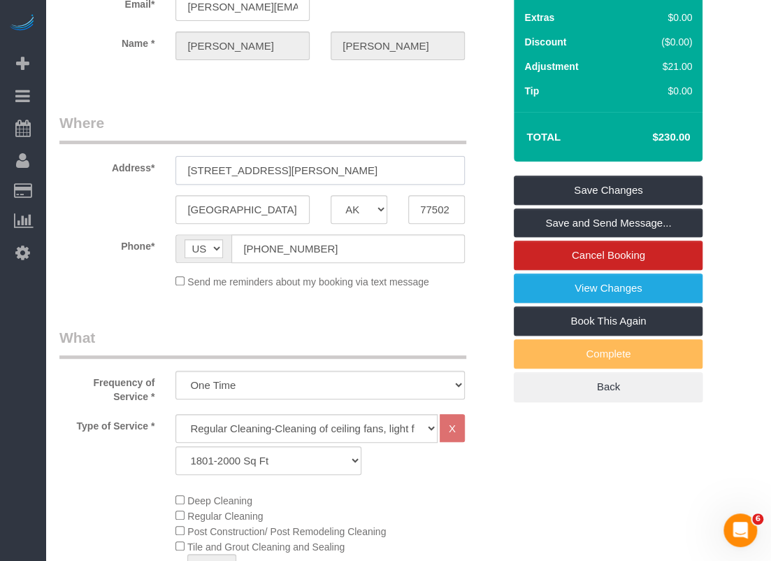
scroll to position [70, 0]
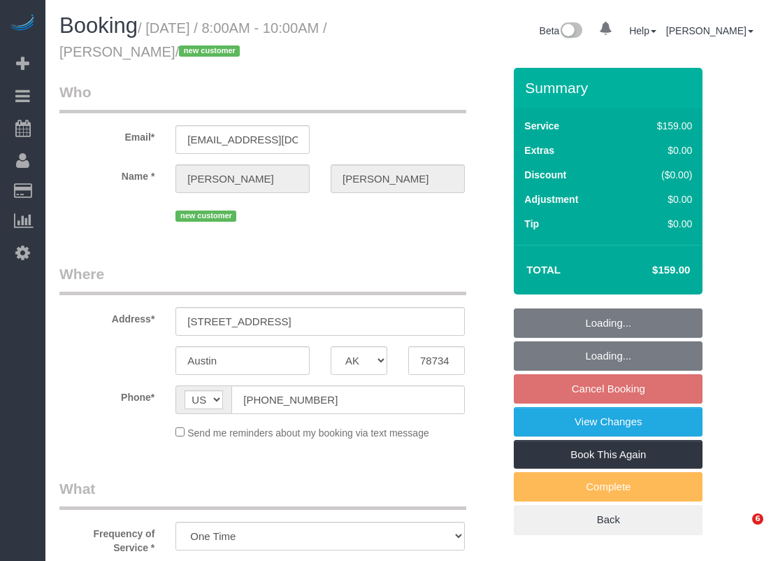
select select "[GEOGRAPHIC_DATA]"
select select "object:880"
select select "3"
select select "spot1"
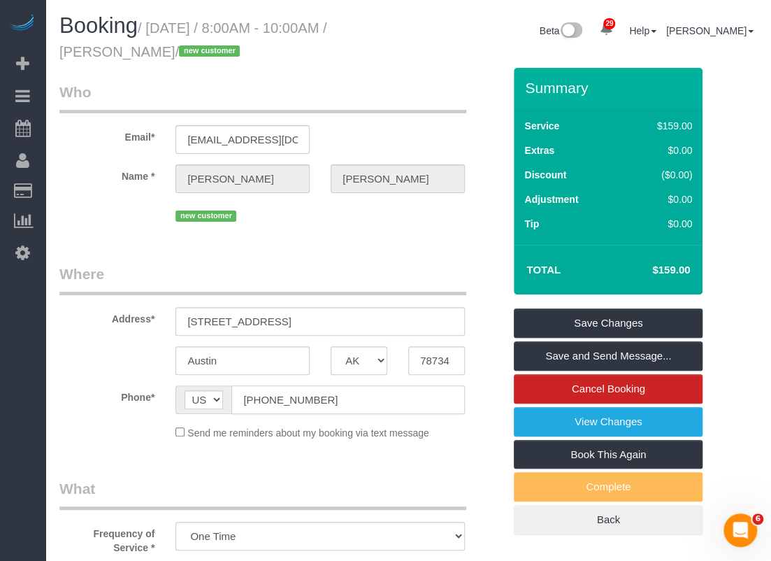
click at [343, 402] on input "[PHONE_NUMBER]" at bounding box center [347, 399] width 233 height 29
drag, startPoint x: 351, startPoint y: 321, endPoint x: 165, endPoint y: 321, distance: 185.9
click at [165, 321] on div "[STREET_ADDRESS]" at bounding box center [320, 321] width 310 height 29
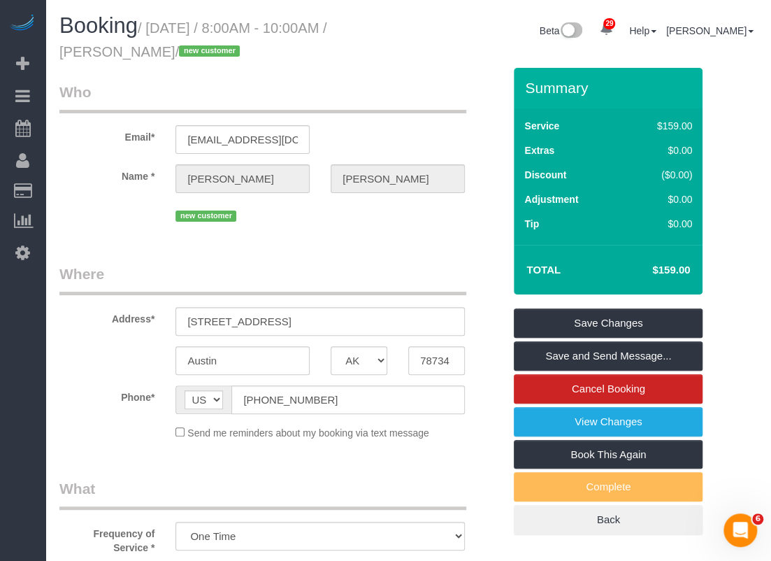
click at [391, 276] on legend "Where" at bounding box center [262, 278] width 407 height 31
click at [601, 321] on link "Save Changes" at bounding box center [608, 322] width 189 height 29
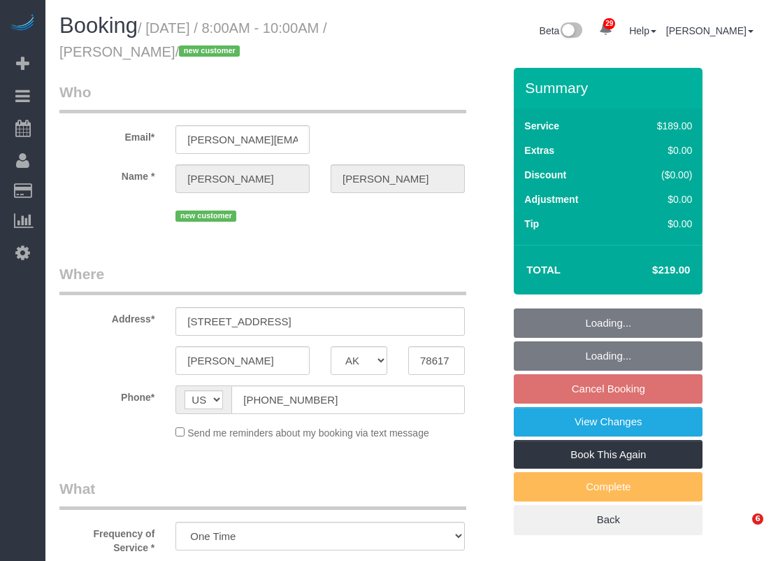
select select "[GEOGRAPHIC_DATA]"
select select "3"
select select "spot1"
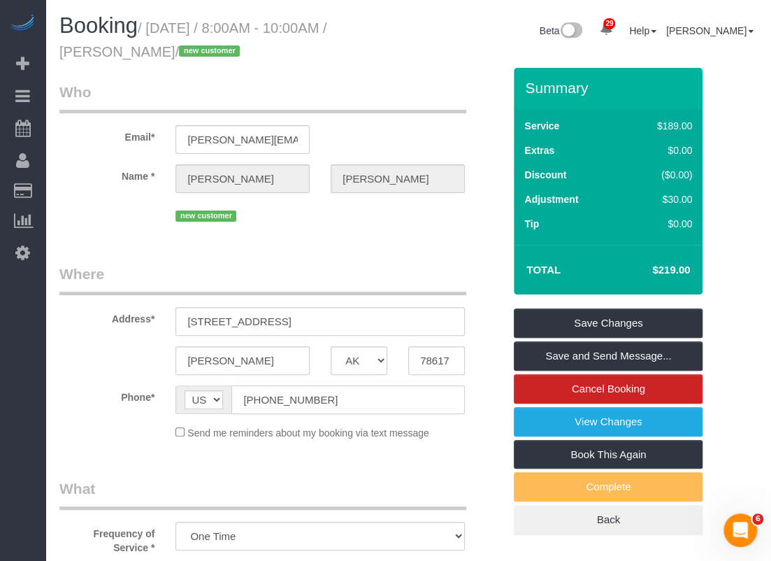
click at [348, 402] on input "(512) 586-5550" at bounding box center [347, 399] width 233 height 29
drag, startPoint x: 298, startPoint y: 321, endPoint x: 354, endPoint y: 311, distance: 56.9
click at [354, 311] on input "7317 Spotted Leaf Way, , TX" at bounding box center [319, 321] width 289 height 29
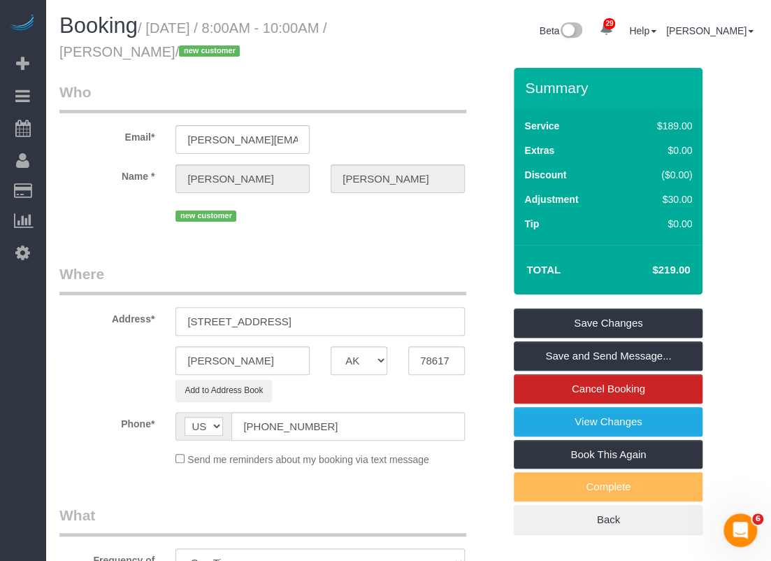
drag, startPoint x: 349, startPoint y: 316, endPoint x: 175, endPoint y: 308, distance: 174.2
click at [175, 308] on div "7317 Spotted Leaf Way" at bounding box center [320, 321] width 310 height 29
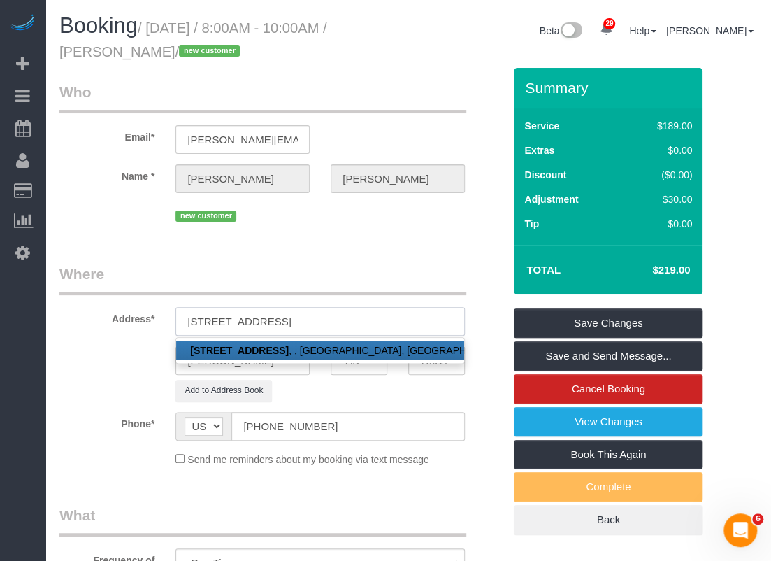
type input "7317 Spotted Leaf Way"
click at [474, 315] on div "7317 Spotted Leaf Way 7317 Spotted Leaf Way , , TX, Del Valle, TX 78617" at bounding box center [320, 321] width 310 height 29
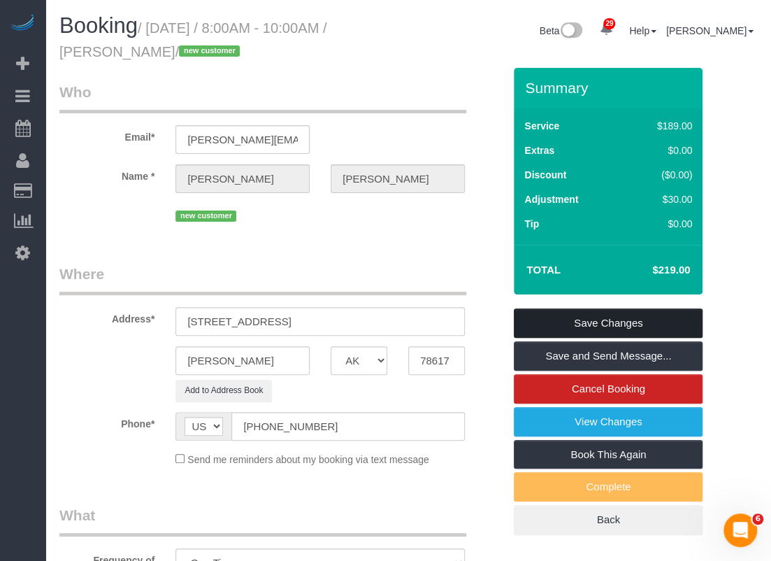
click at [580, 326] on link "Save Changes" at bounding box center [608, 322] width 189 height 29
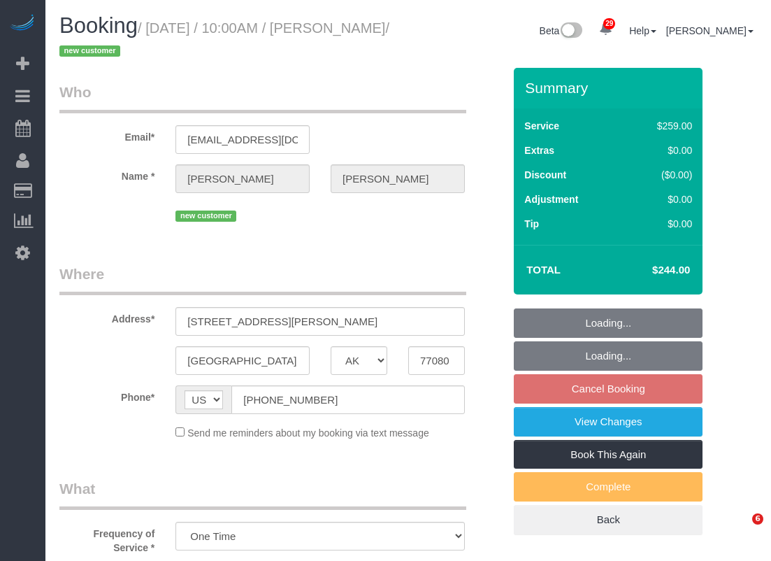
select select "[GEOGRAPHIC_DATA]"
select select "3"
select select "object:892"
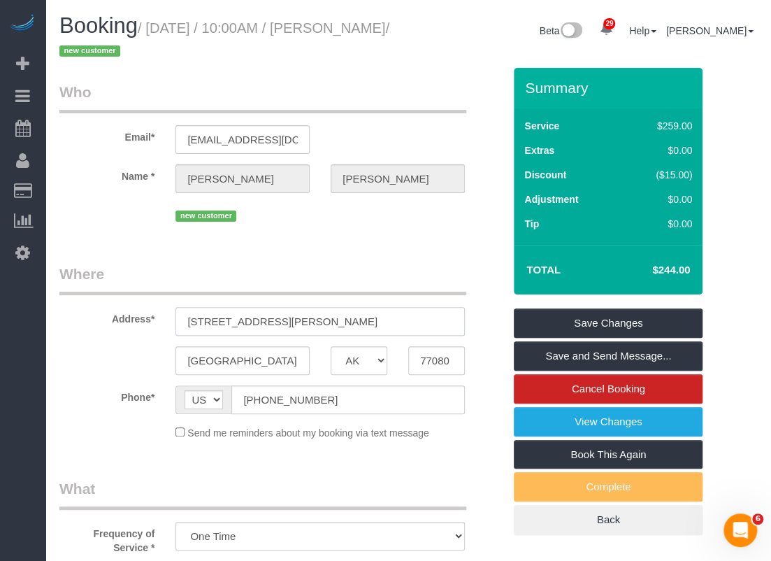
click at [352, 324] on input "[STREET_ADDRESS][PERSON_NAME]" at bounding box center [319, 321] width 289 height 29
click at [321, 395] on input "[PHONE_NUMBER]" at bounding box center [347, 399] width 233 height 29
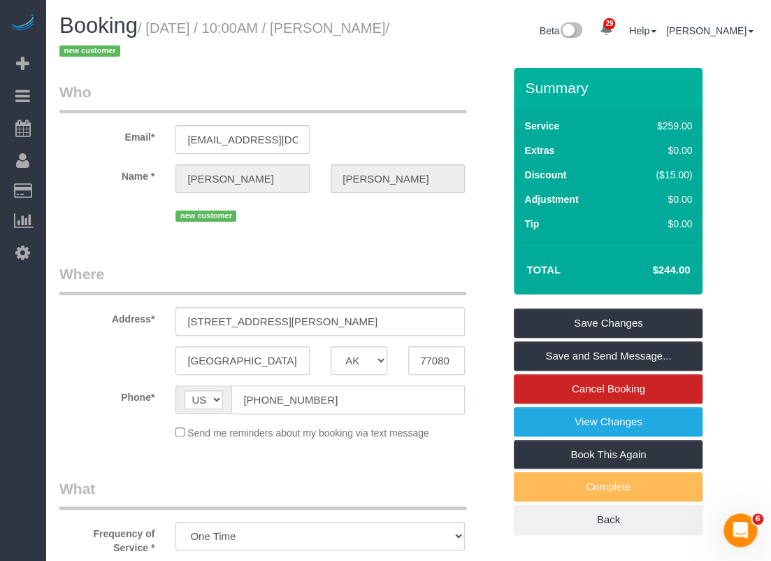
click at [321, 395] on input "[PHONE_NUMBER]" at bounding box center [347, 399] width 233 height 29
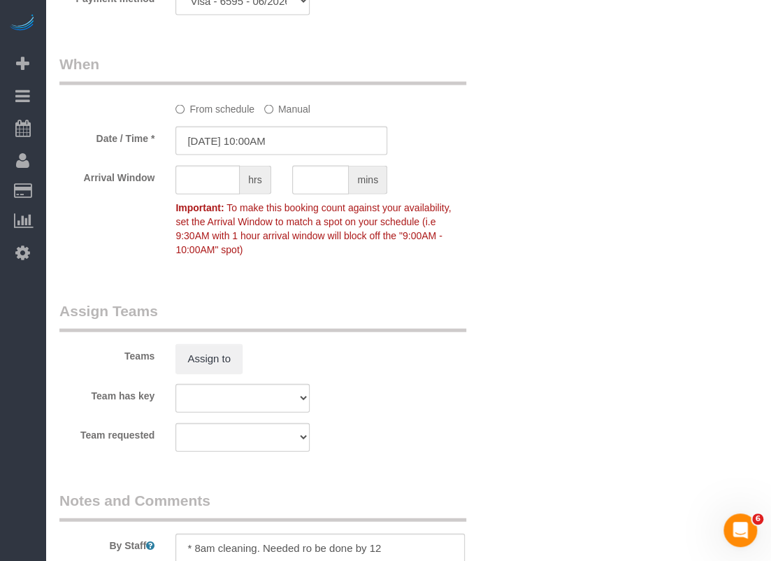
scroll to position [1538, 0]
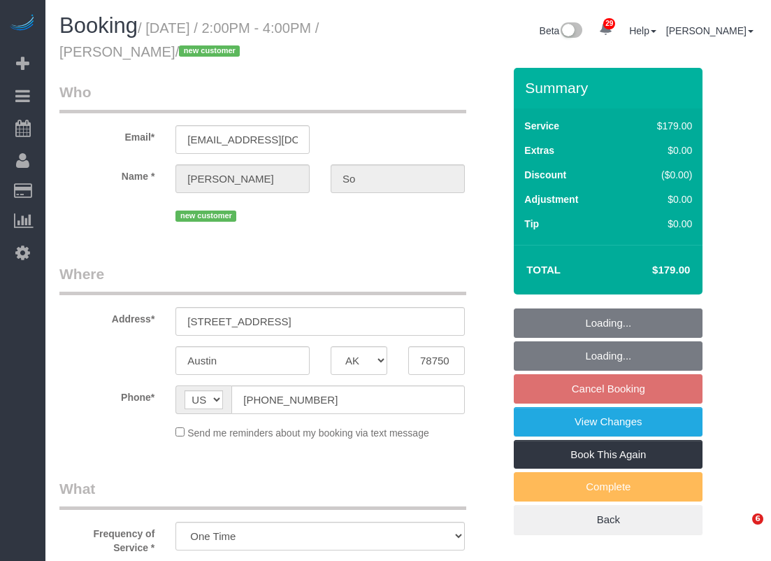
select select "[GEOGRAPHIC_DATA]"
select select "3"
select select "spot4"
select select "object:872"
select select "spot29"
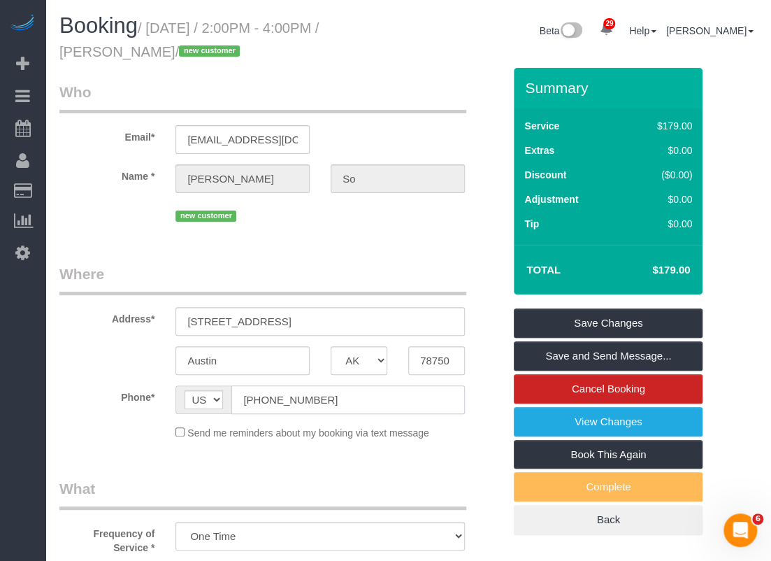
click at [352, 408] on input "[PHONE_NUMBER]" at bounding box center [347, 399] width 233 height 29
